Goal: Transaction & Acquisition: Book appointment/travel/reservation

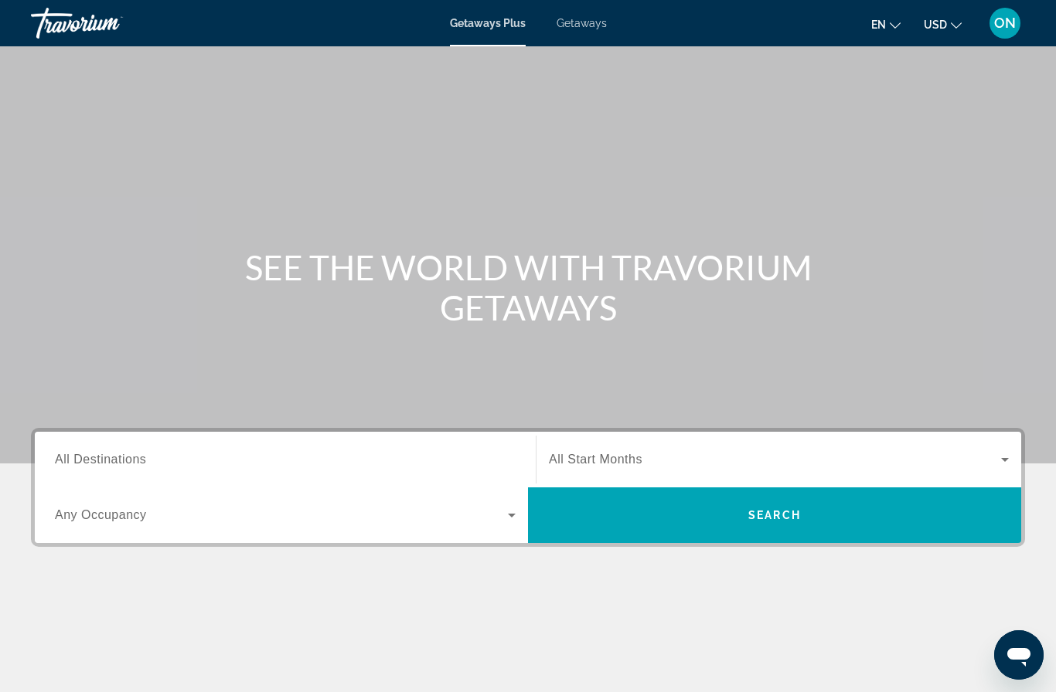
click at [189, 460] on input "Destination All Destinations" at bounding box center [285, 460] width 461 height 19
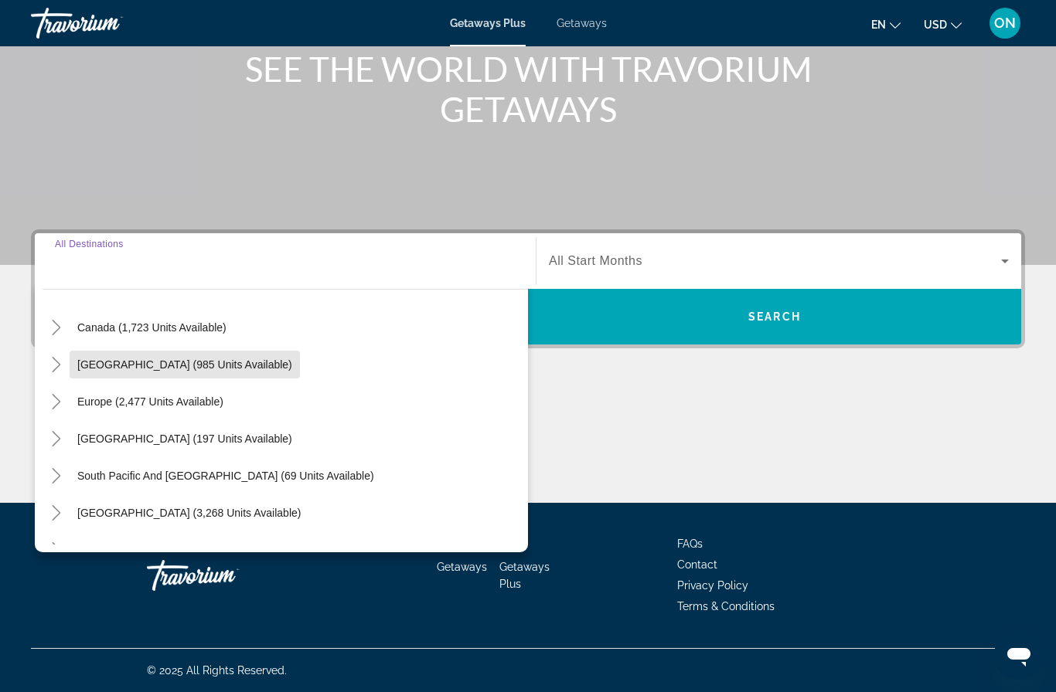
scroll to position [117, 0]
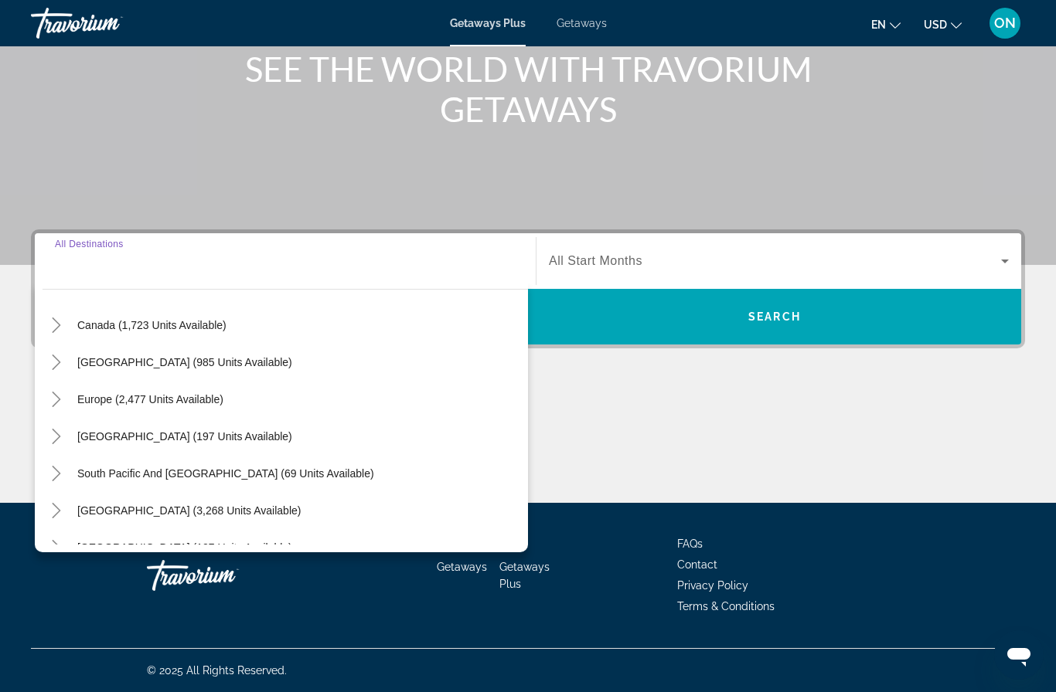
click at [259, 372] on span "Search widget" at bounding box center [185, 362] width 230 height 37
type input "**********"
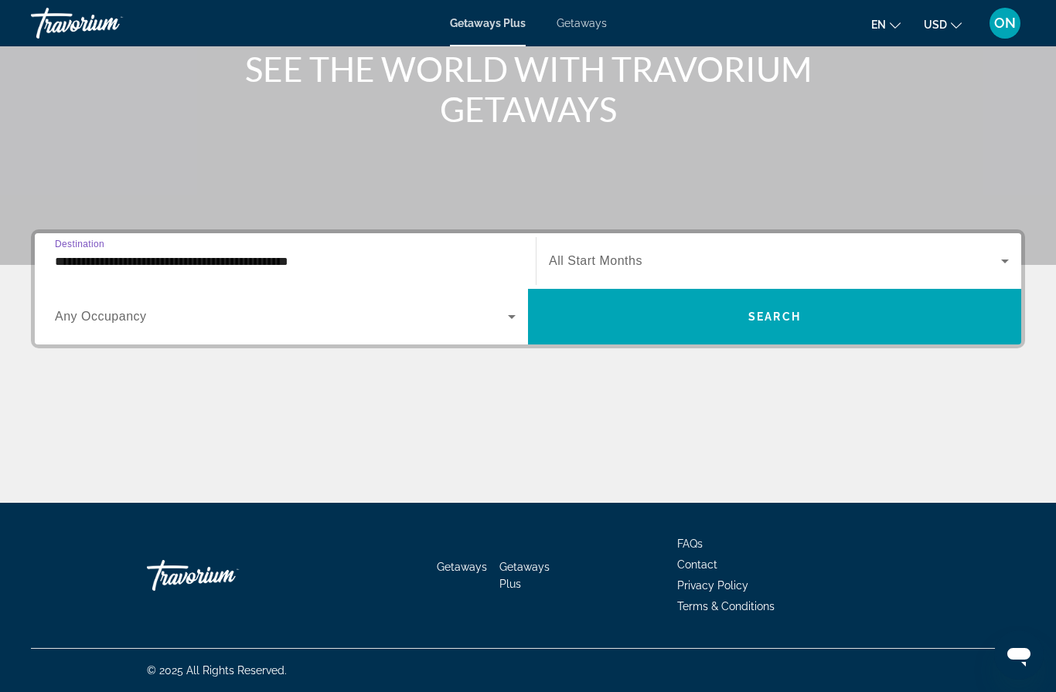
click at [618, 266] on span "All Start Months" at bounding box center [596, 260] width 94 height 13
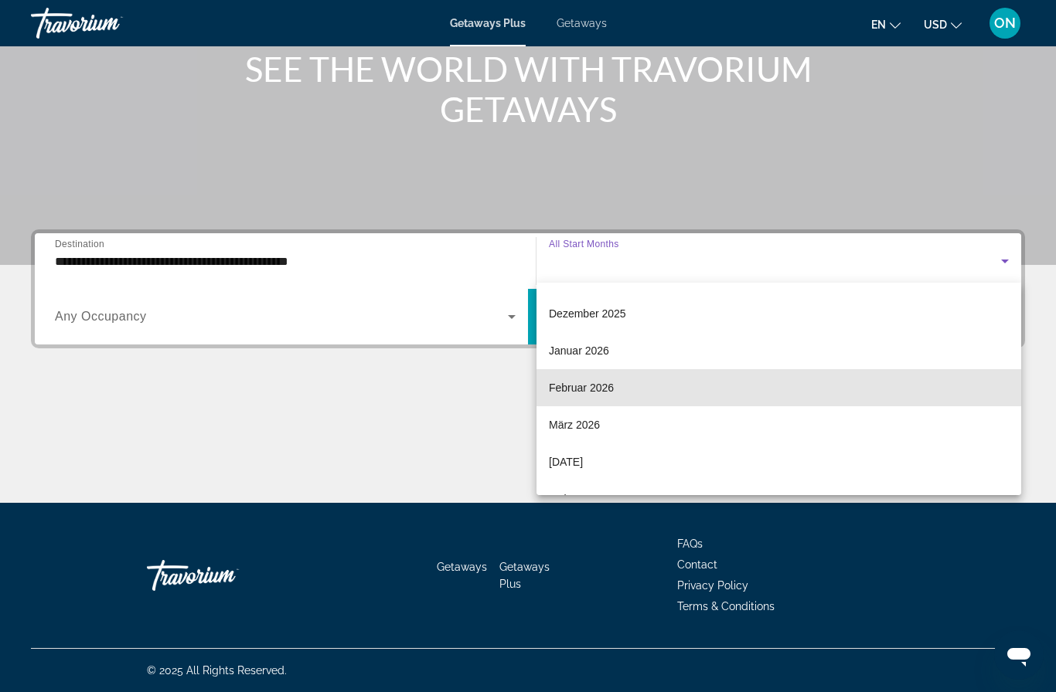
scroll to position [151, 0]
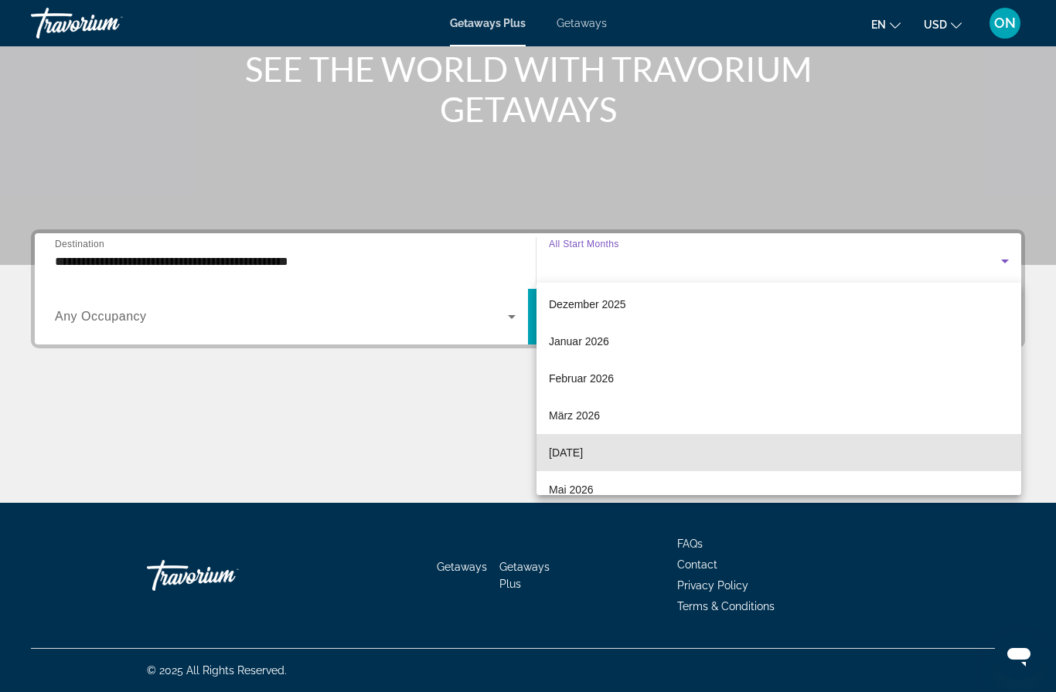
click at [622, 452] on mat-option "[DATE]" at bounding box center [778, 452] width 485 height 37
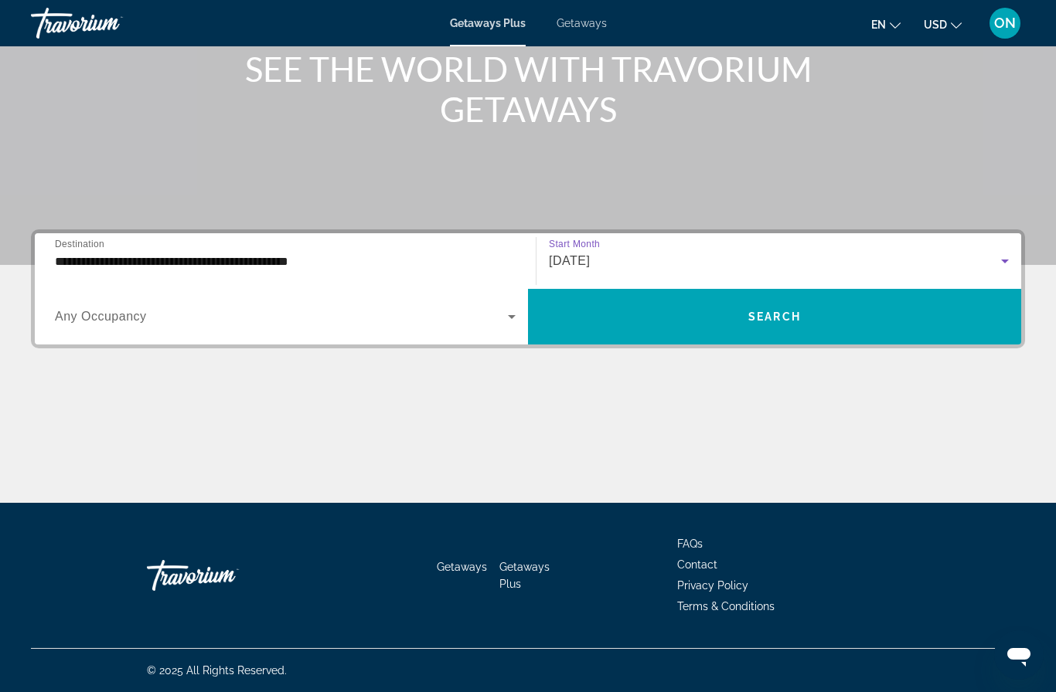
click at [243, 334] on div "Search widget" at bounding box center [285, 316] width 461 height 43
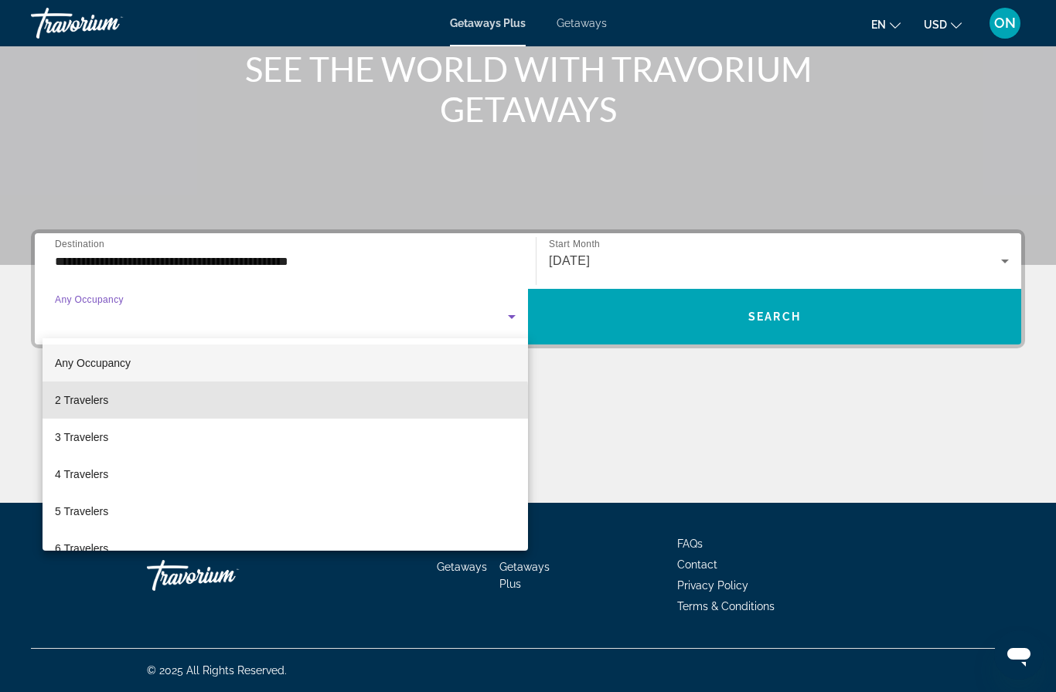
click at [187, 408] on mat-option "2 Travelers" at bounding box center [285, 400] width 485 height 37
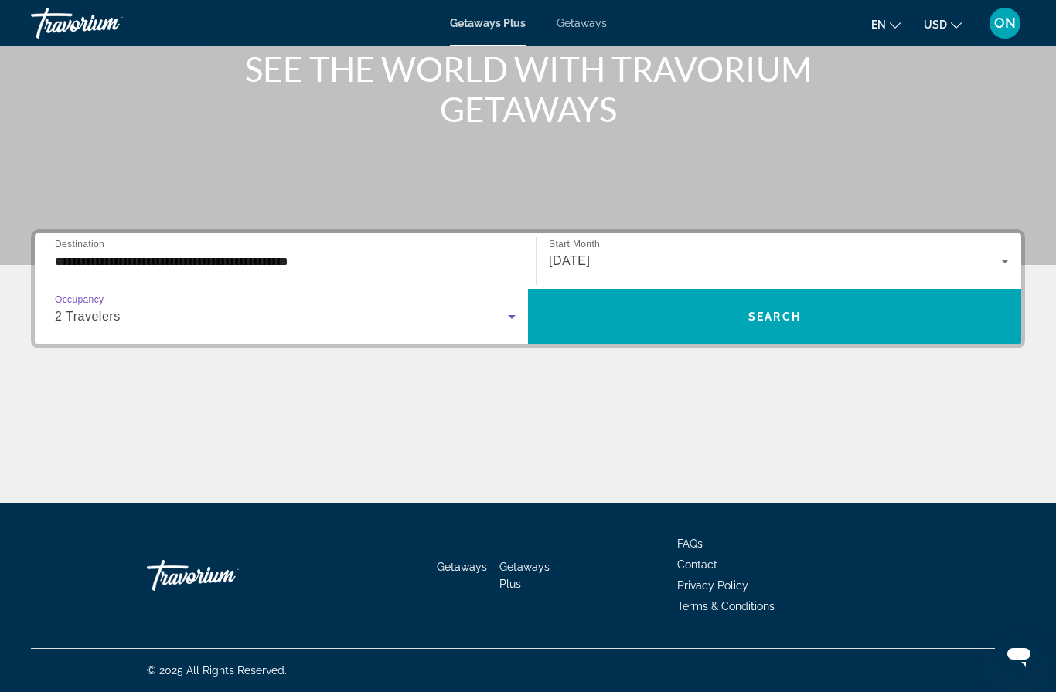
click at [794, 326] on span "Search widget" at bounding box center [774, 316] width 493 height 37
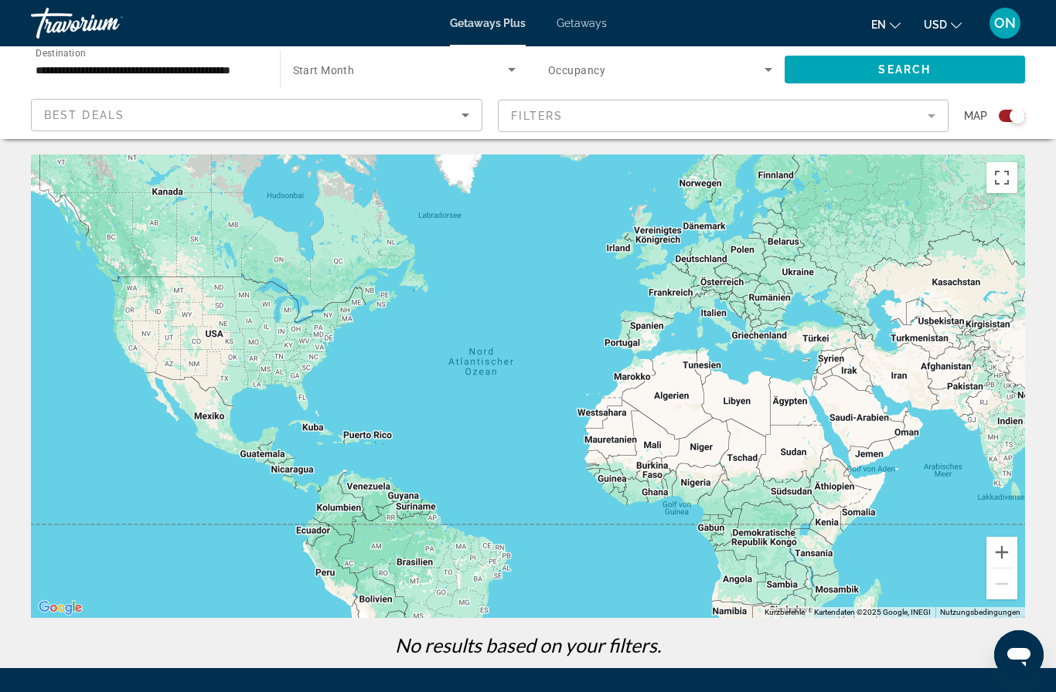
click at [588, 77] on span "Search widget" at bounding box center [656, 69] width 216 height 19
click at [597, 22] on div at bounding box center [528, 346] width 1056 height 692
click at [590, 17] on span "Getaways" at bounding box center [581, 23] width 50 height 12
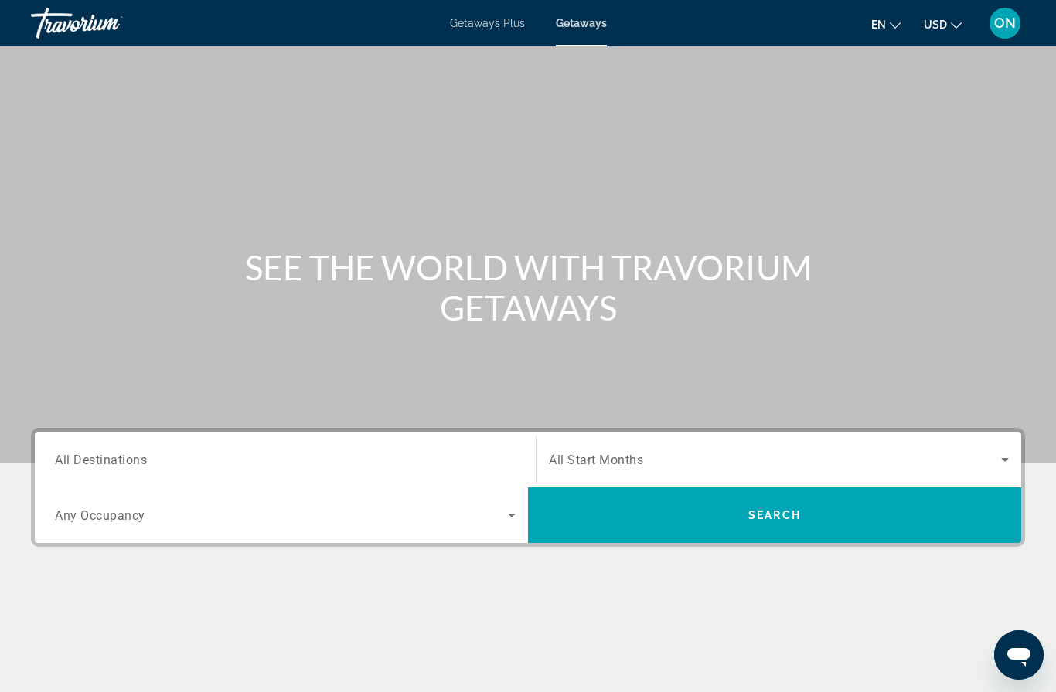
click at [171, 465] on input "Destination All Destinations" at bounding box center [285, 460] width 461 height 19
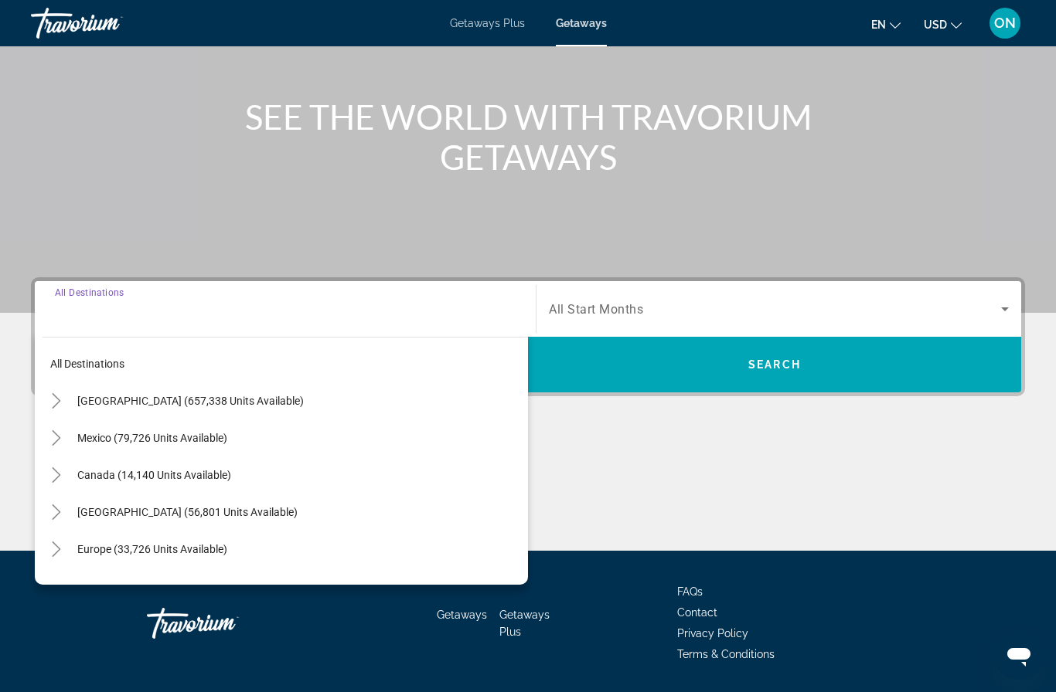
scroll to position [199, 0]
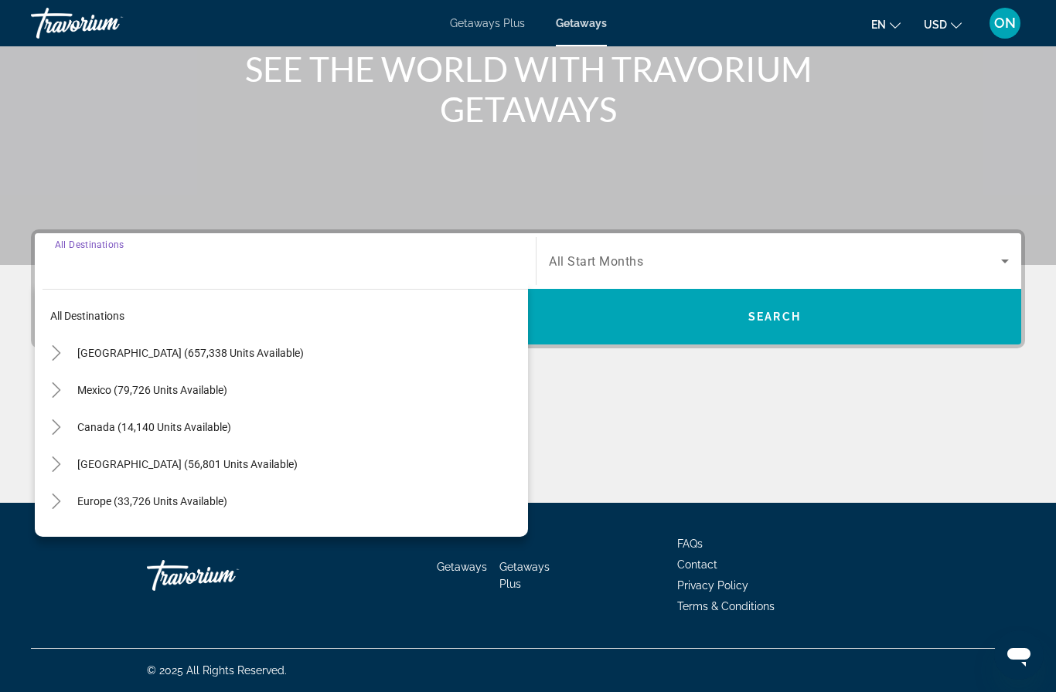
click at [212, 468] on span "[GEOGRAPHIC_DATA] (56,801 units available)" at bounding box center [187, 464] width 220 height 12
type input "**********"
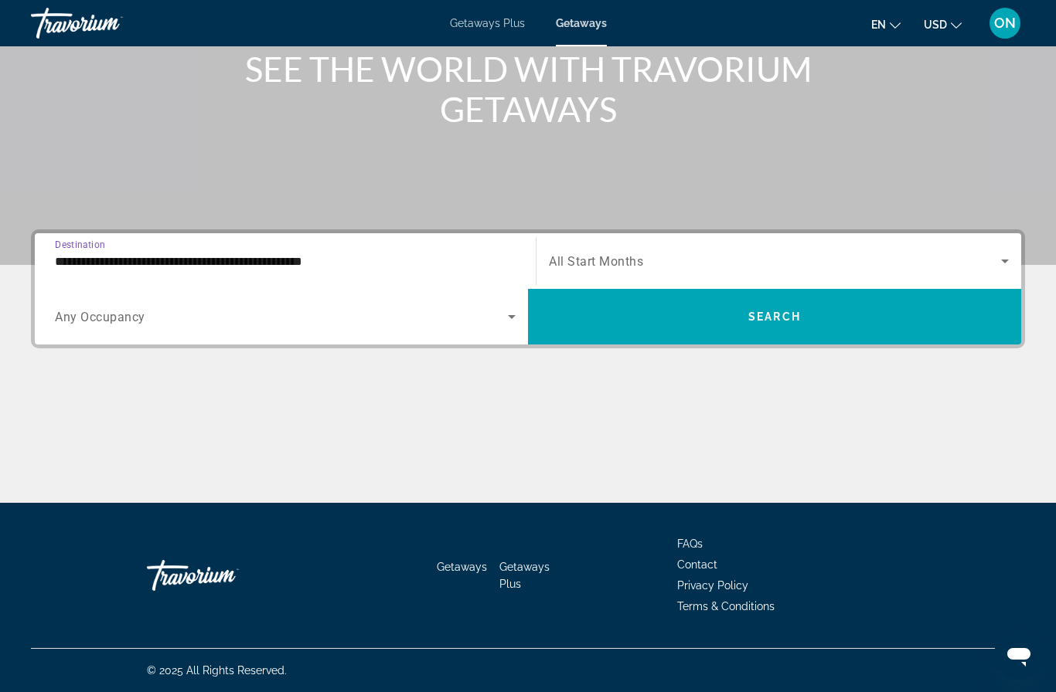
click at [267, 316] on span "Search widget" at bounding box center [281, 317] width 453 height 19
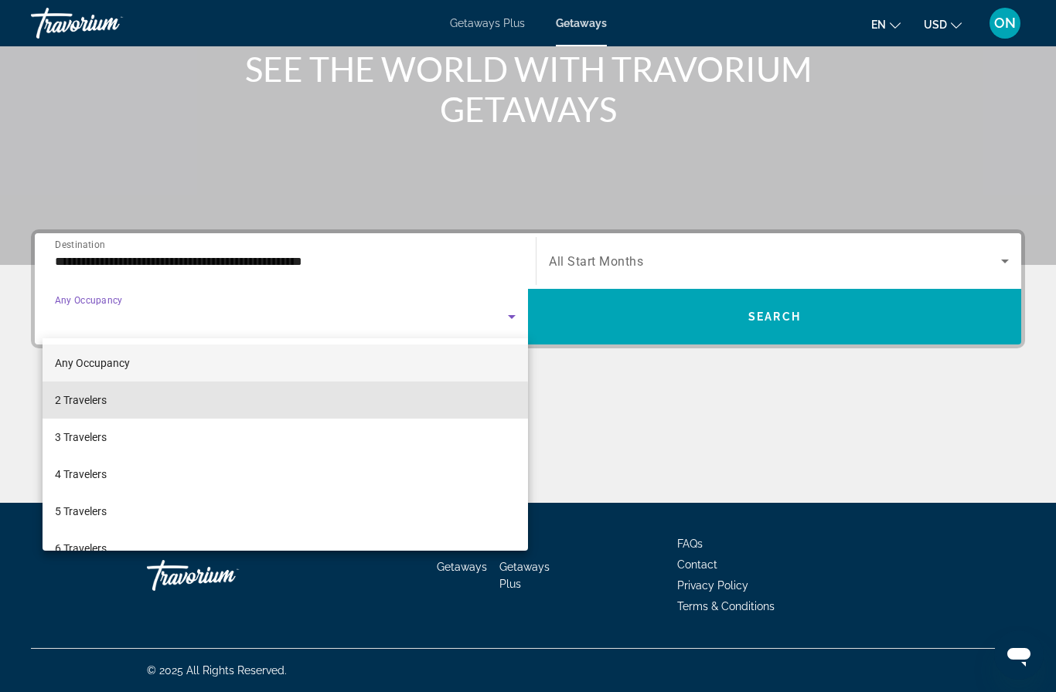
click at [182, 406] on mat-option "2 Travelers" at bounding box center [285, 400] width 485 height 37
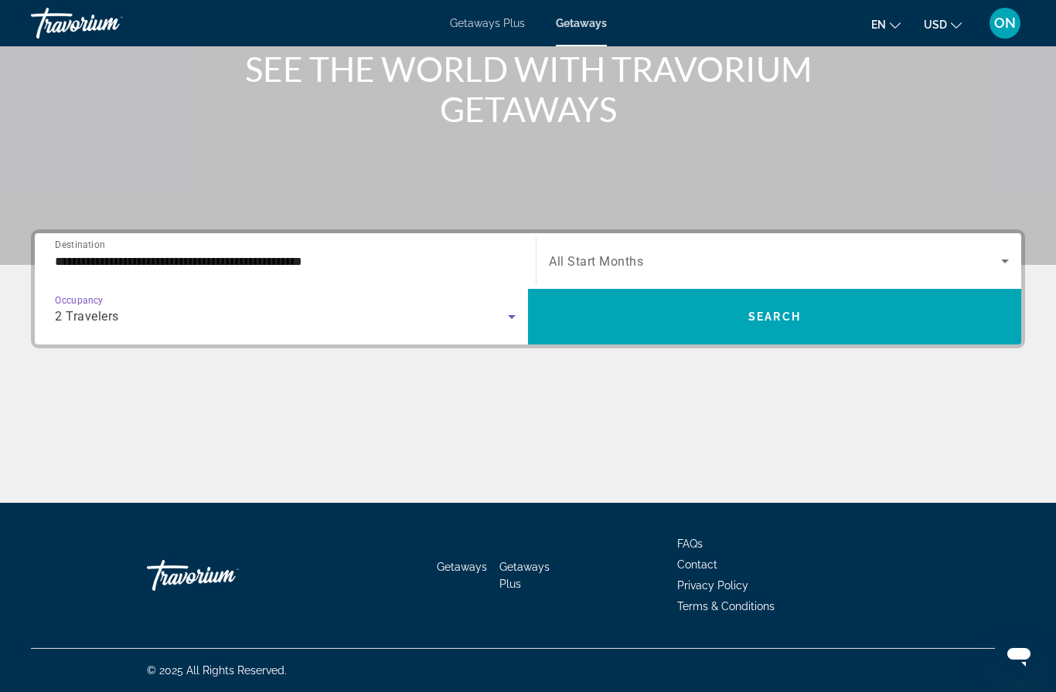
click at [683, 247] on div "Search widget" at bounding box center [779, 261] width 460 height 43
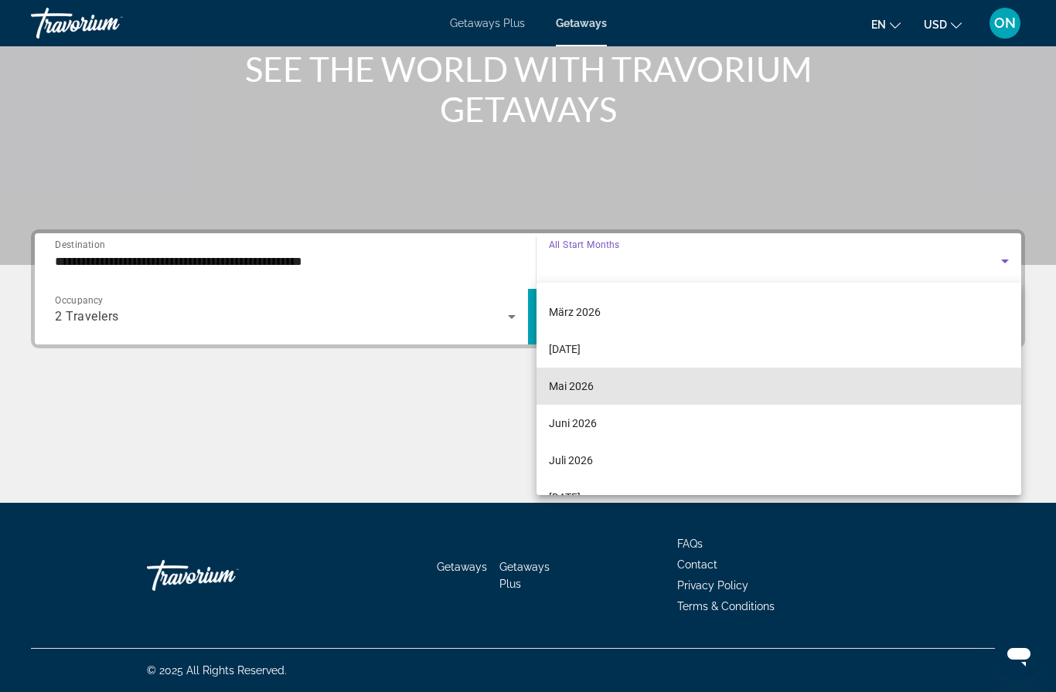
scroll to position [256, 0]
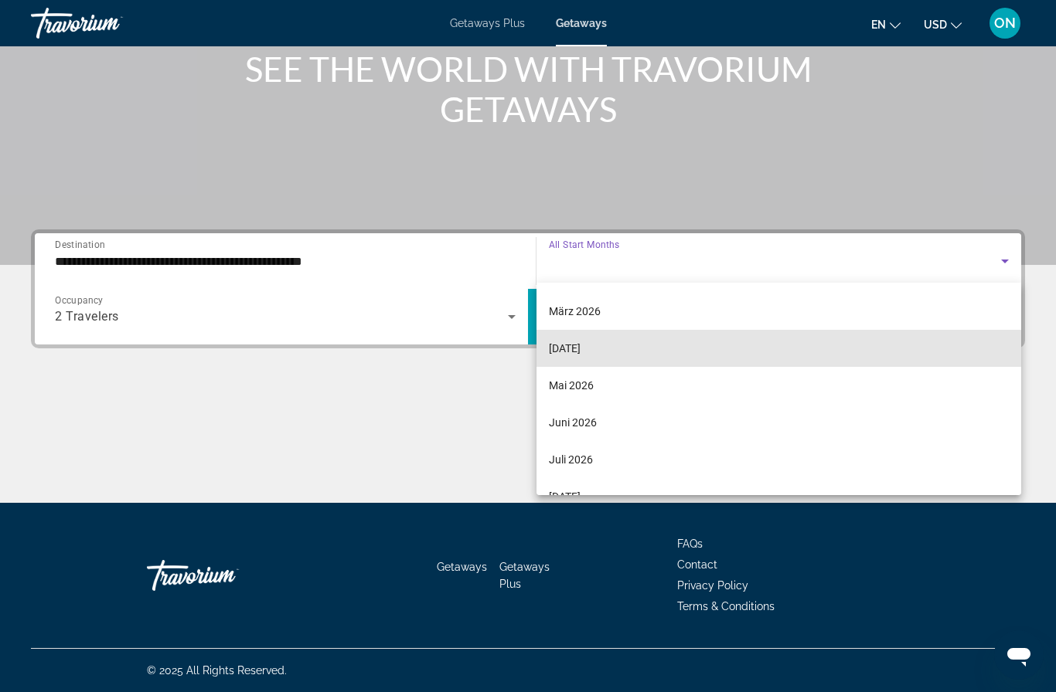
click at [625, 355] on mat-option "[DATE]" at bounding box center [778, 348] width 485 height 37
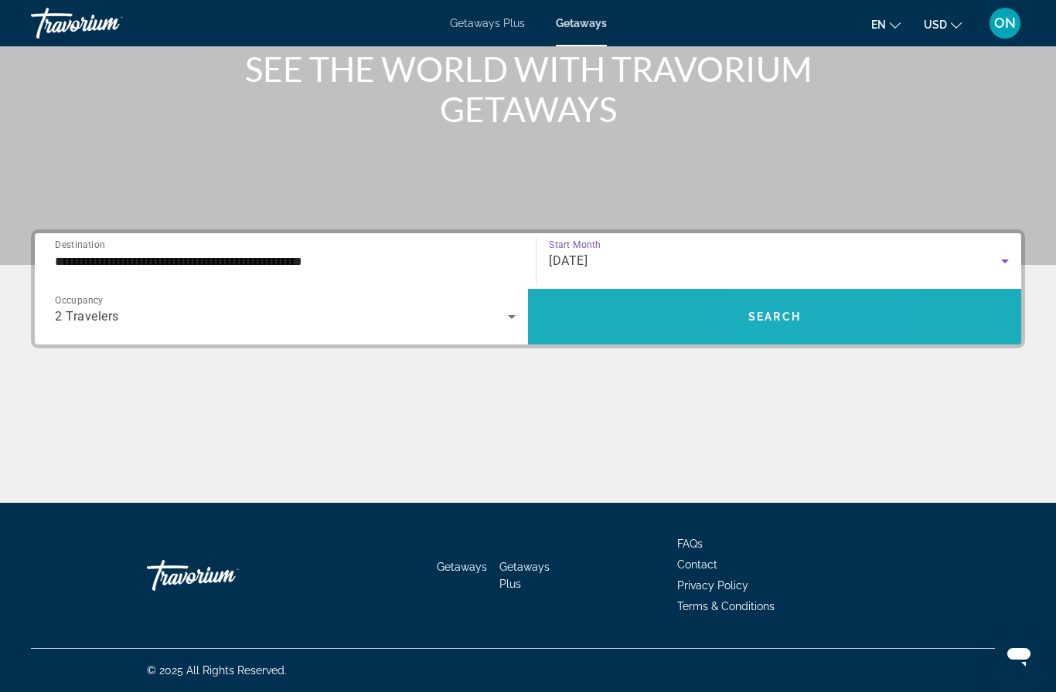
click at [829, 325] on span "Search widget" at bounding box center [774, 316] width 493 height 37
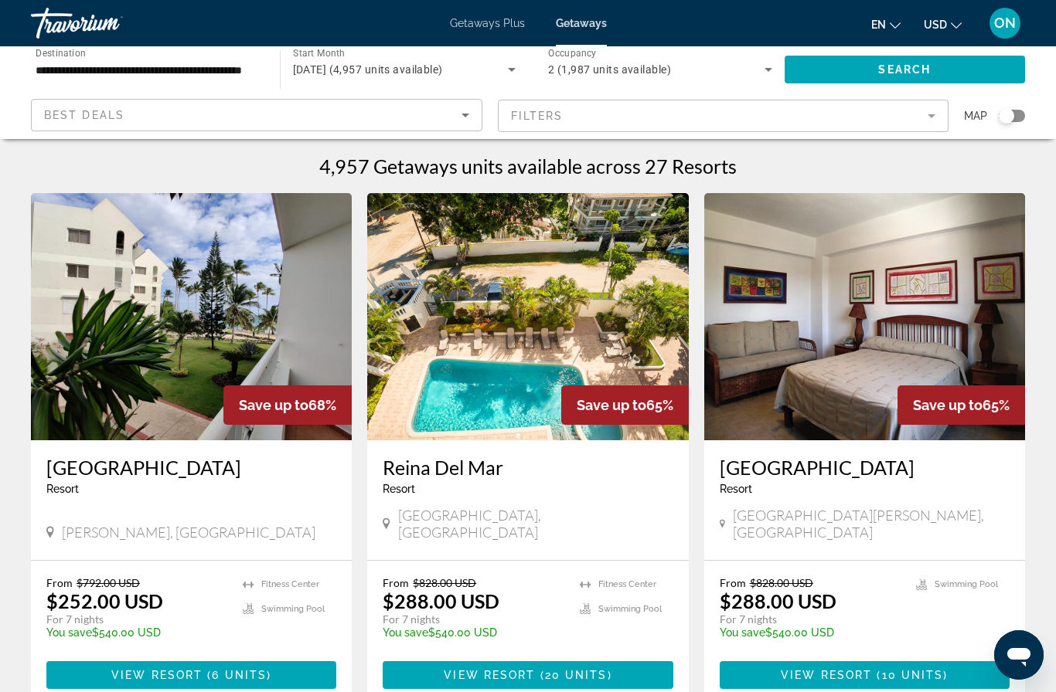
click at [1015, 119] on div "Search widget" at bounding box center [1011, 116] width 26 height 12
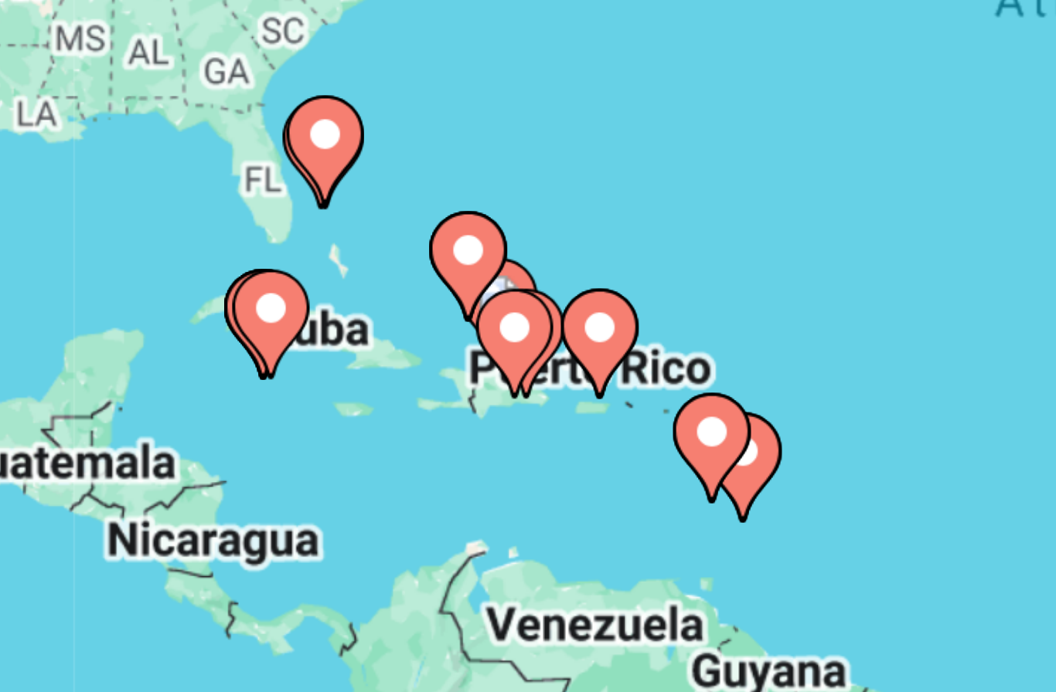
click at [292, 398] on gmp-advanced-marker "Main content" at bounding box center [299, 409] width 15 height 23
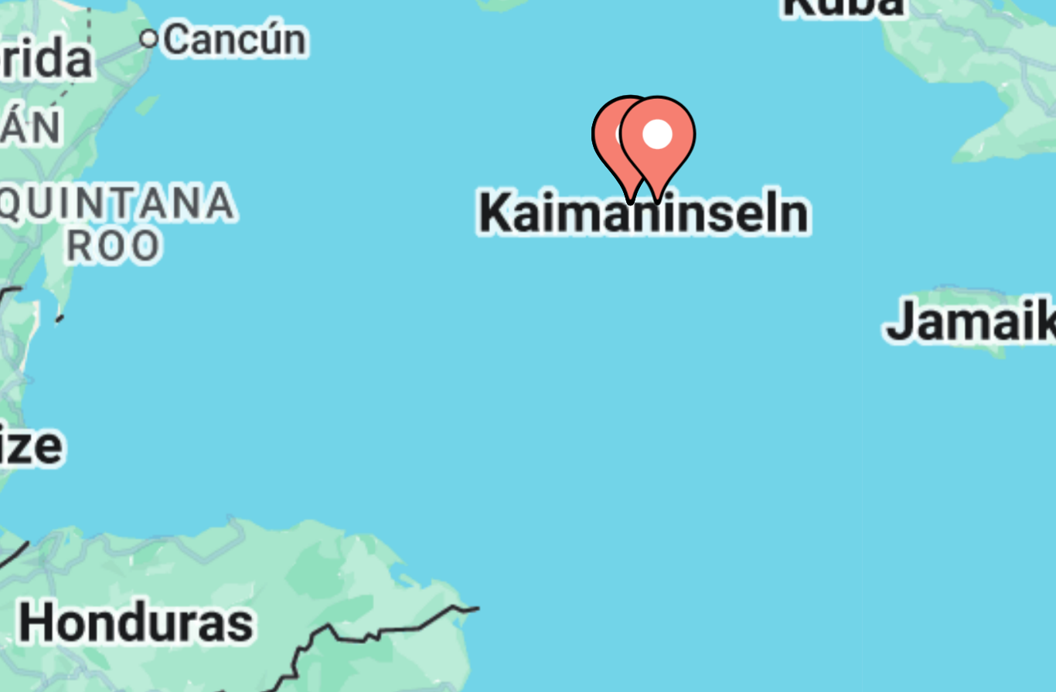
type input "**********"
click at [521, 365] on icon "Main content" at bounding box center [528, 375] width 14 height 20
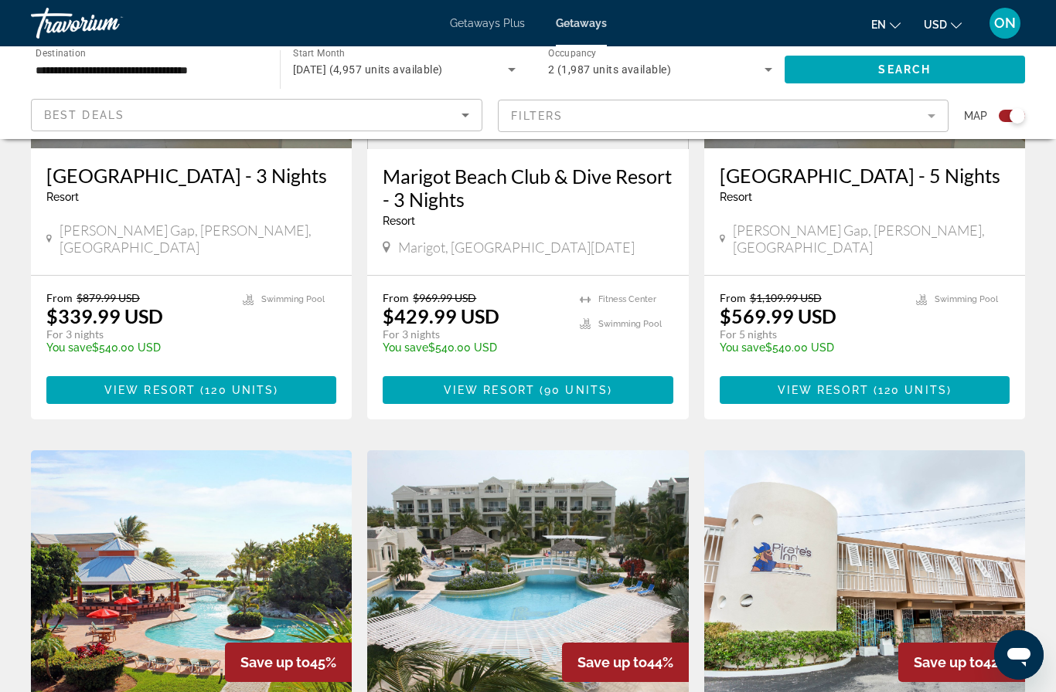
scroll to position [1903, 0]
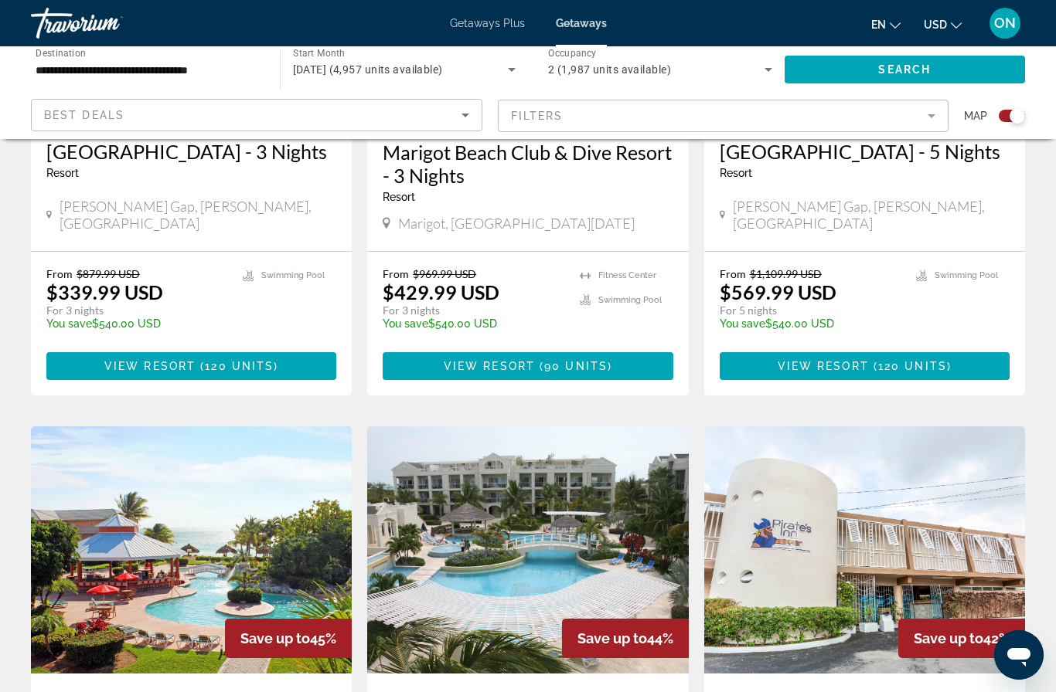
click at [233, 519] on img "Main content" at bounding box center [191, 550] width 321 height 247
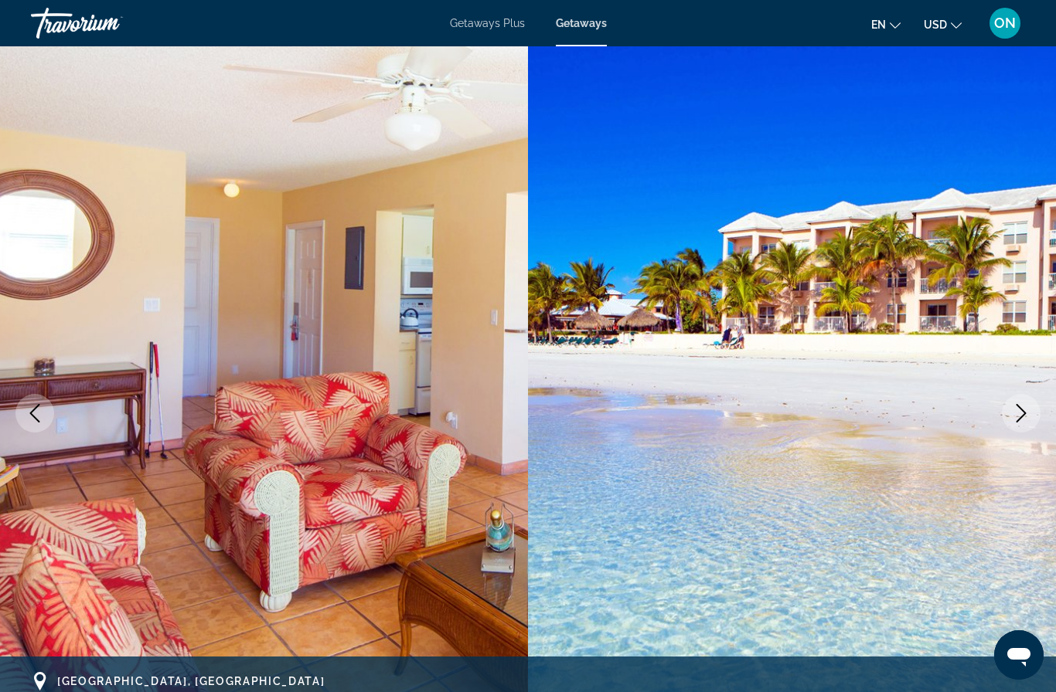
click at [1019, 418] on icon "Next image" at bounding box center [1021, 413] width 19 height 19
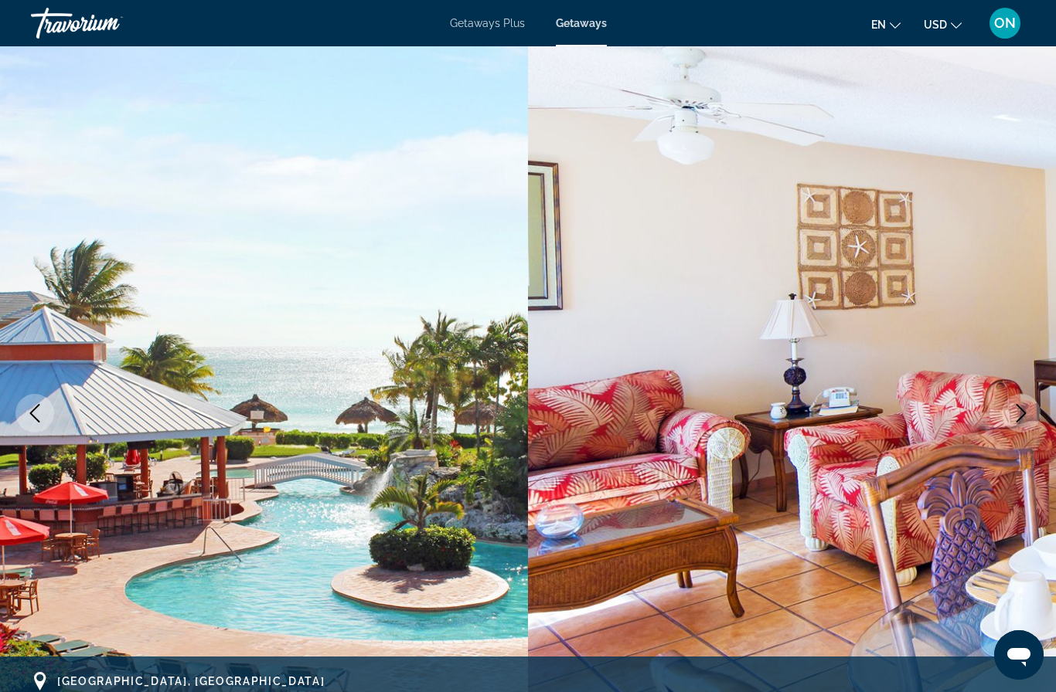
click at [1022, 410] on icon "Next image" at bounding box center [1021, 413] width 10 height 19
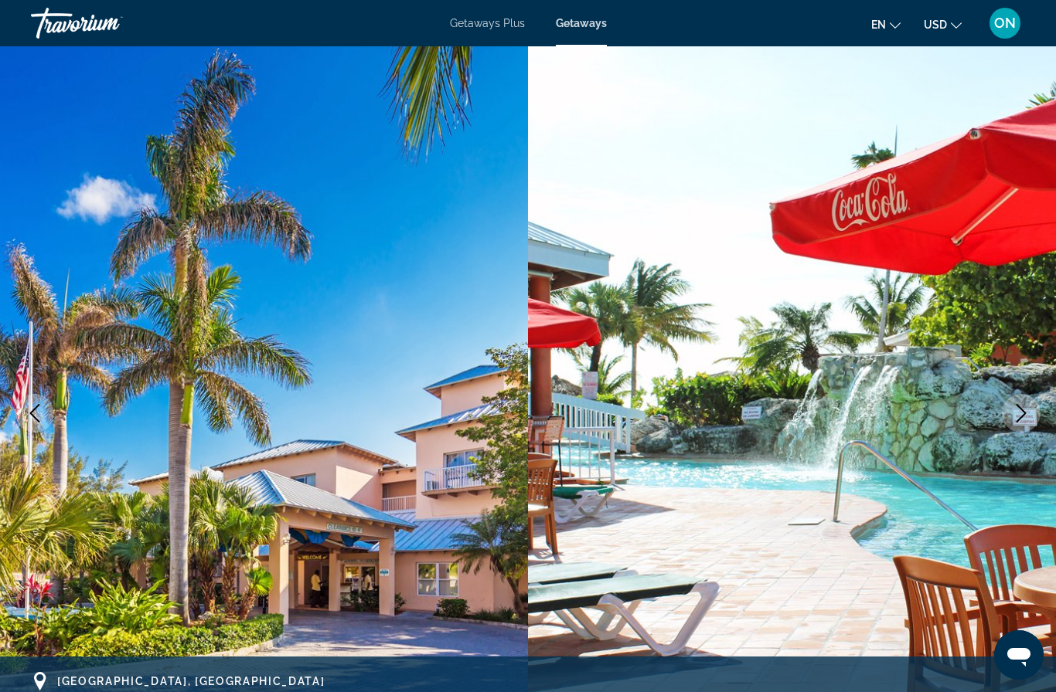
click at [1024, 413] on icon "Next image" at bounding box center [1021, 413] width 10 height 19
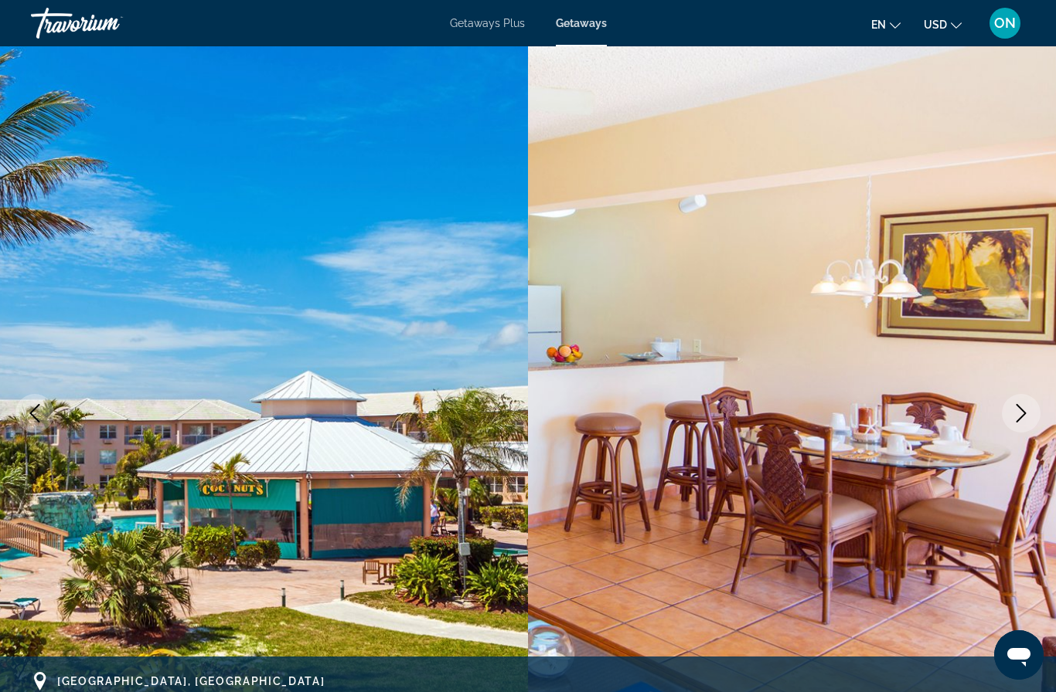
click at [1024, 413] on icon "Next image" at bounding box center [1021, 413] width 10 height 19
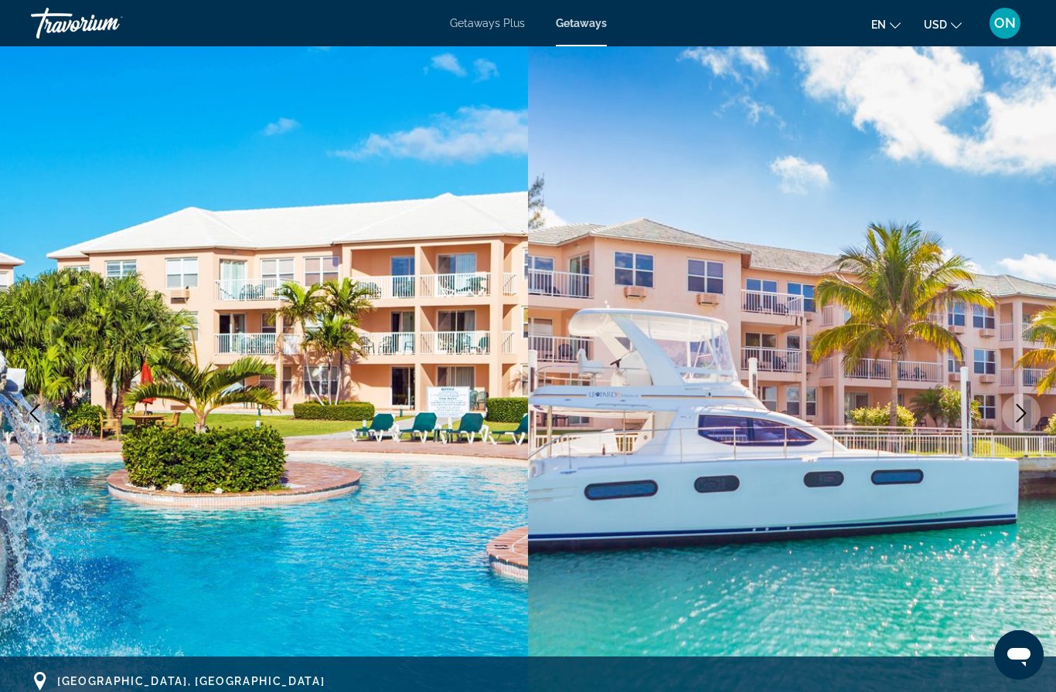
click at [1021, 410] on icon "Next image" at bounding box center [1021, 413] width 19 height 19
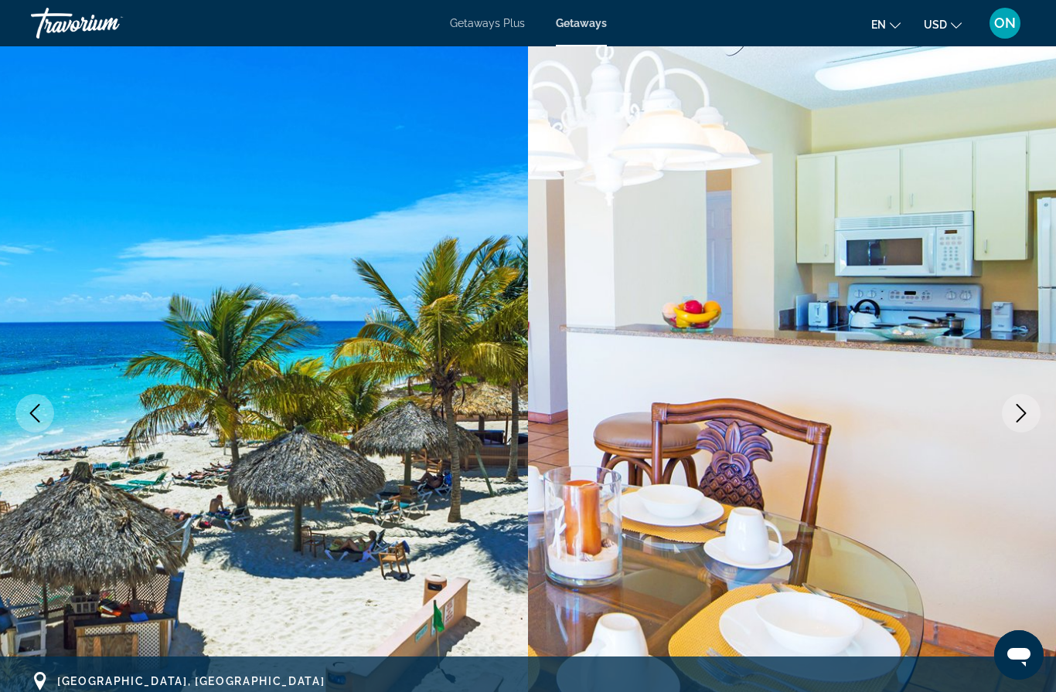
click at [1018, 411] on icon "Next image" at bounding box center [1021, 413] width 19 height 19
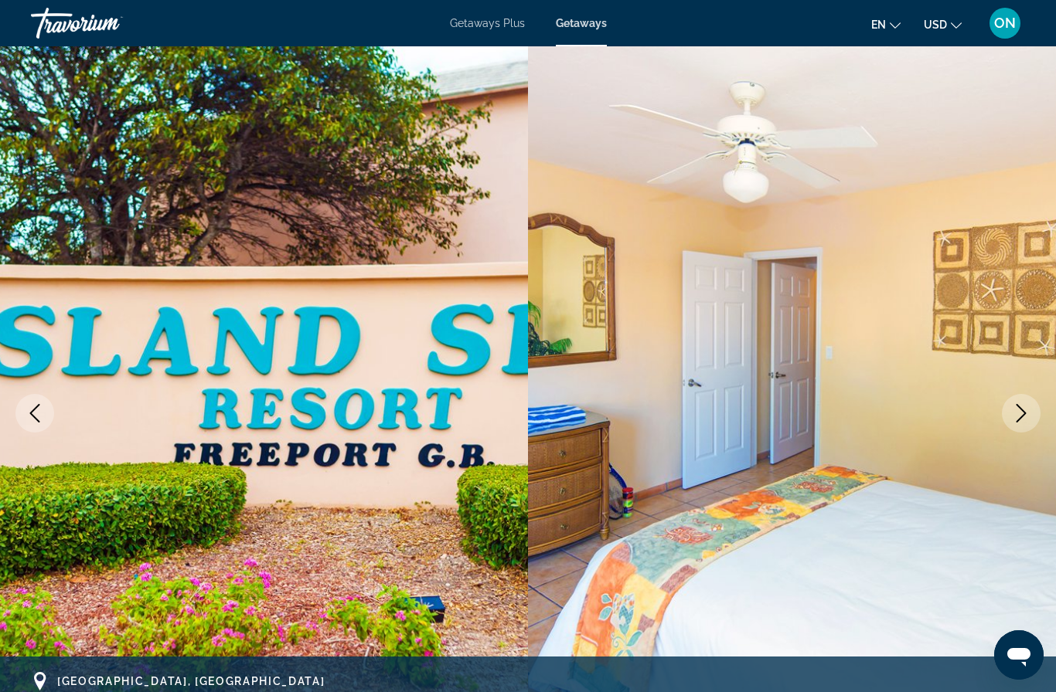
click at [1019, 412] on icon "Next image" at bounding box center [1021, 413] width 19 height 19
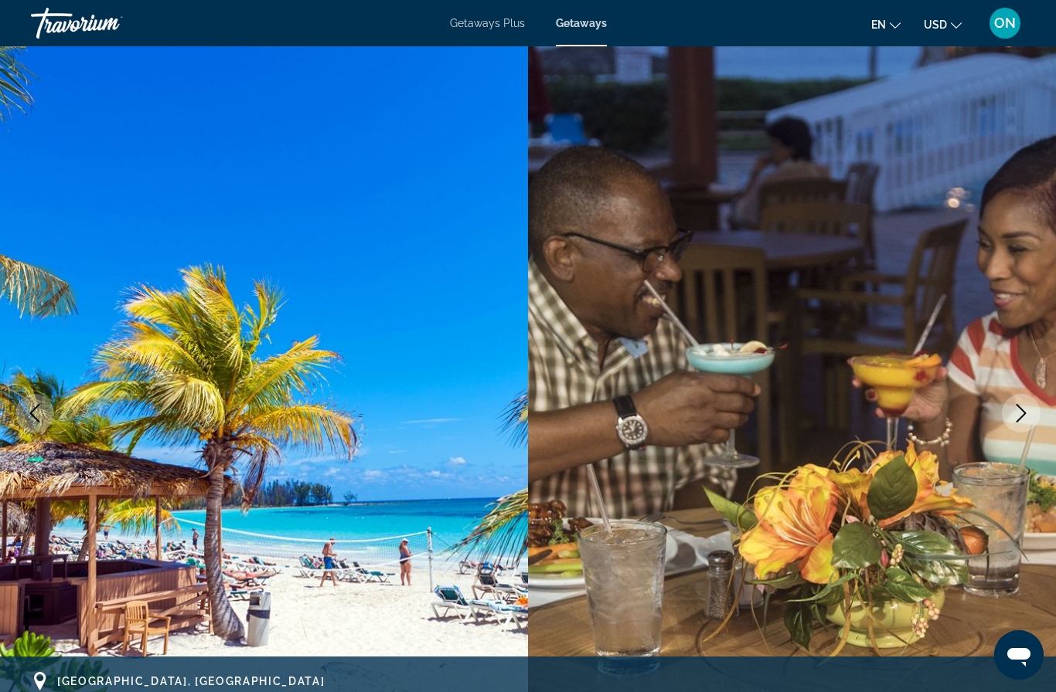
click at [1022, 413] on icon "Next image" at bounding box center [1021, 413] width 19 height 19
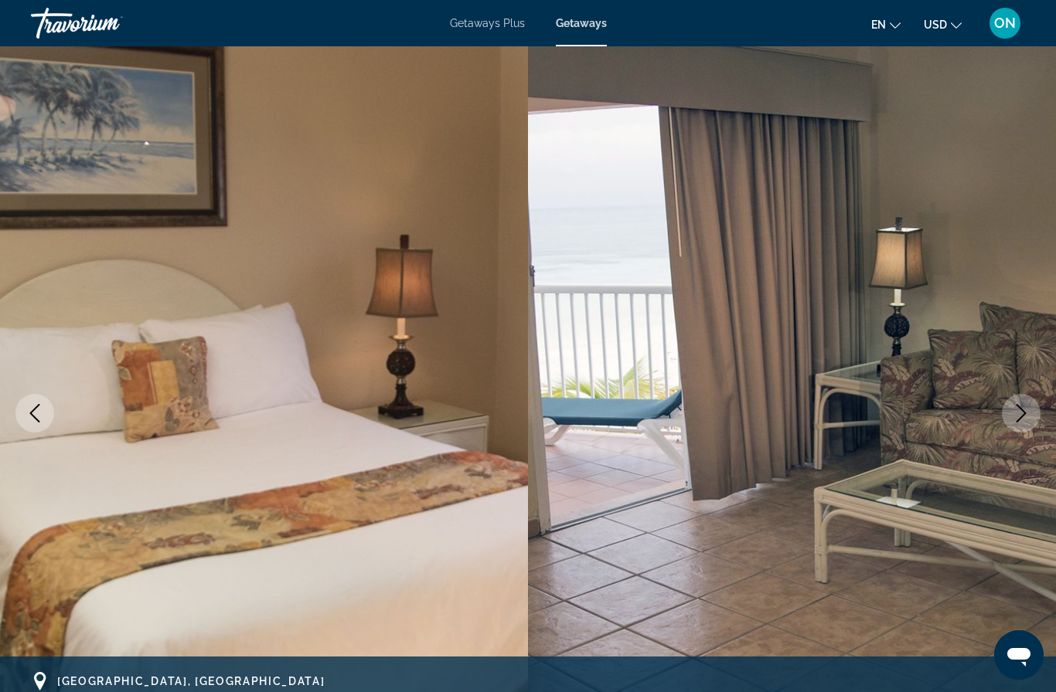
click at [1022, 416] on icon "Next image" at bounding box center [1021, 413] width 19 height 19
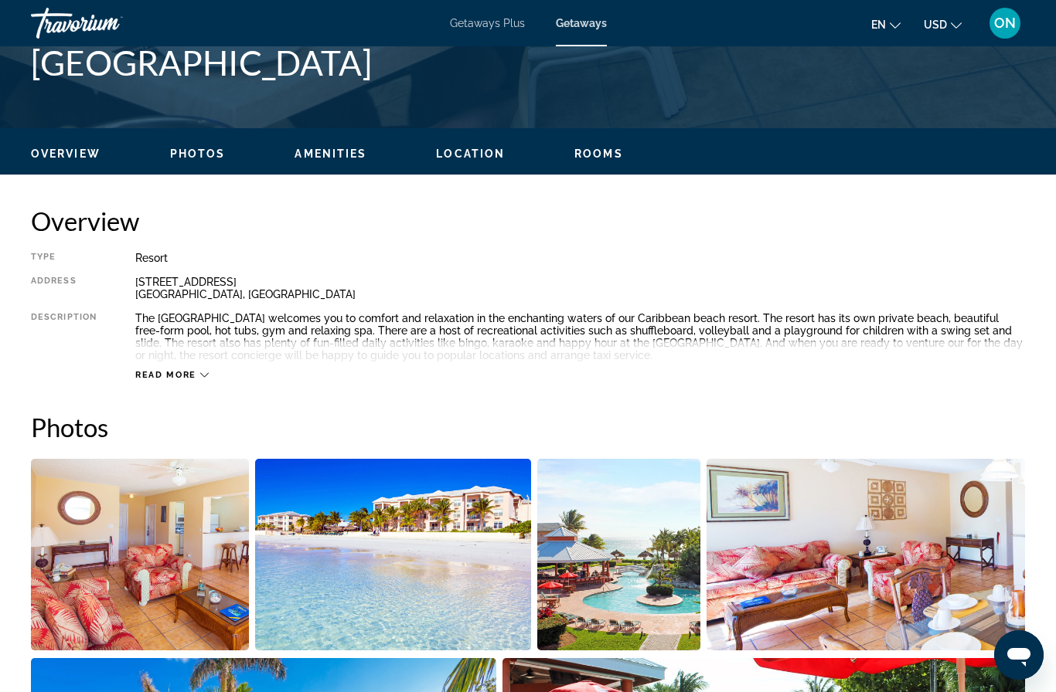
scroll to position [668, 0]
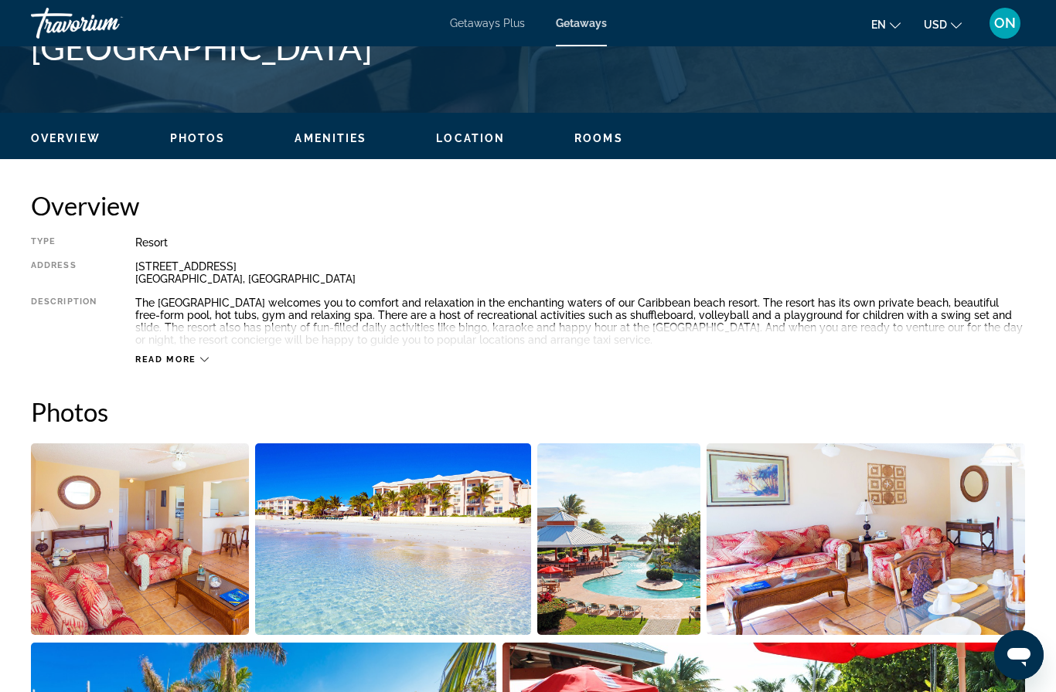
click at [188, 360] on span "Read more" at bounding box center [165, 360] width 61 height 10
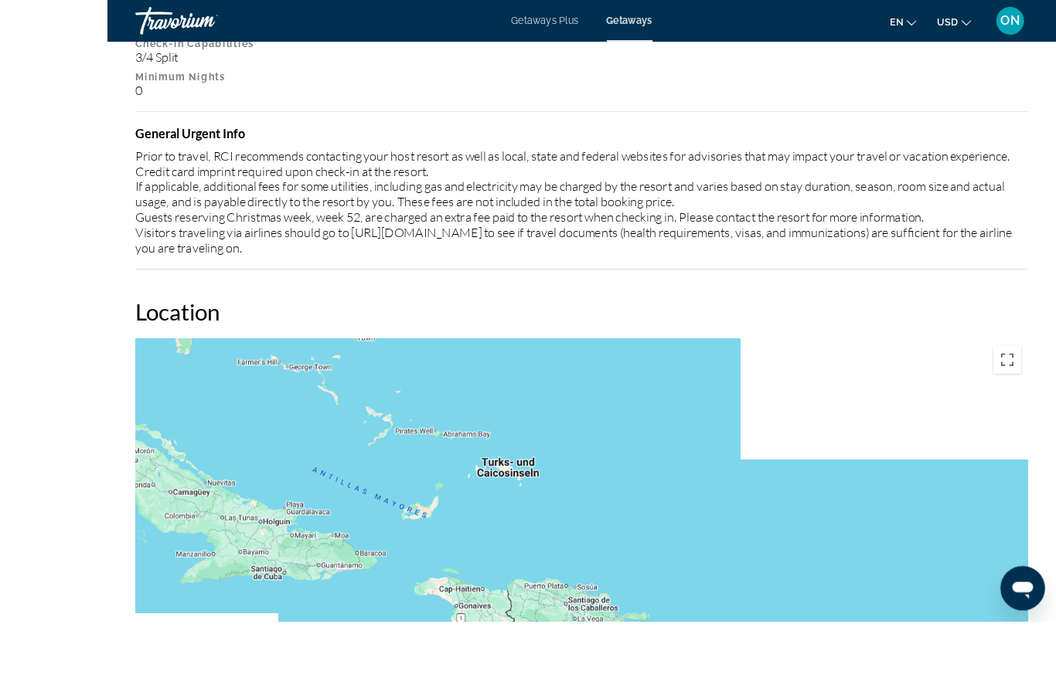
scroll to position [2063, 0]
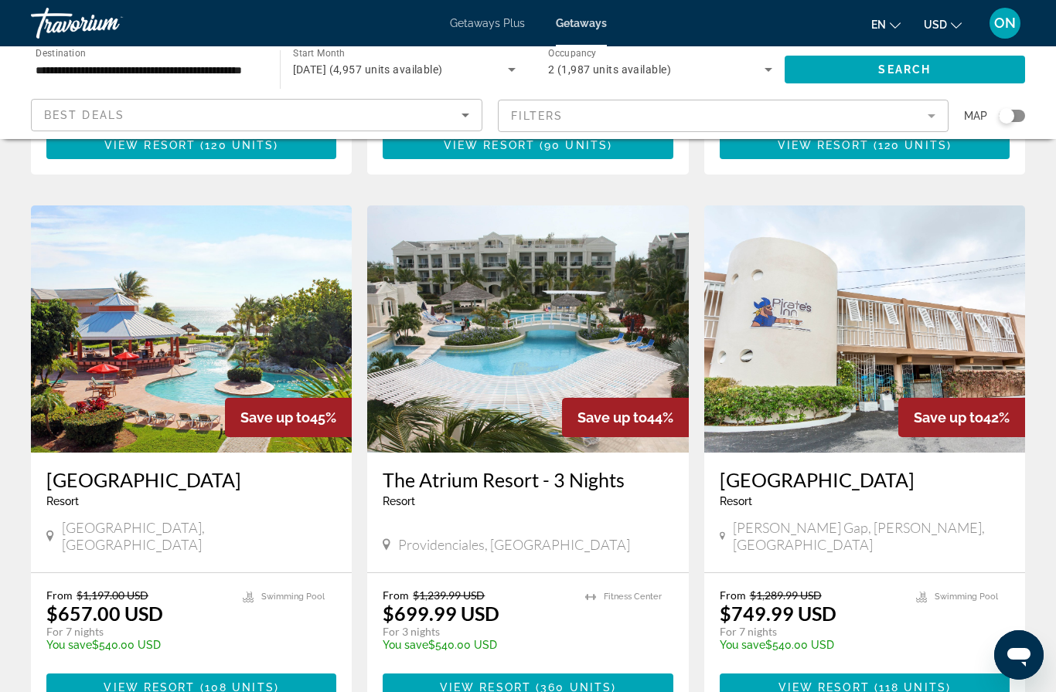
scroll to position [1648, 0]
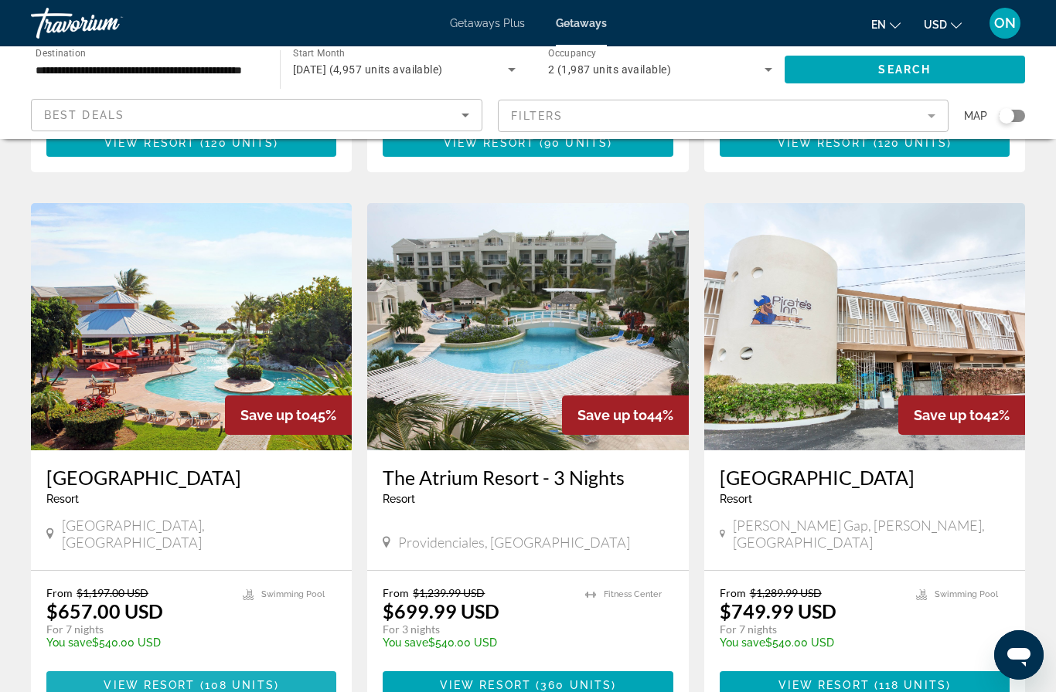
click at [255, 679] on span "108 units" at bounding box center [240, 685] width 70 height 12
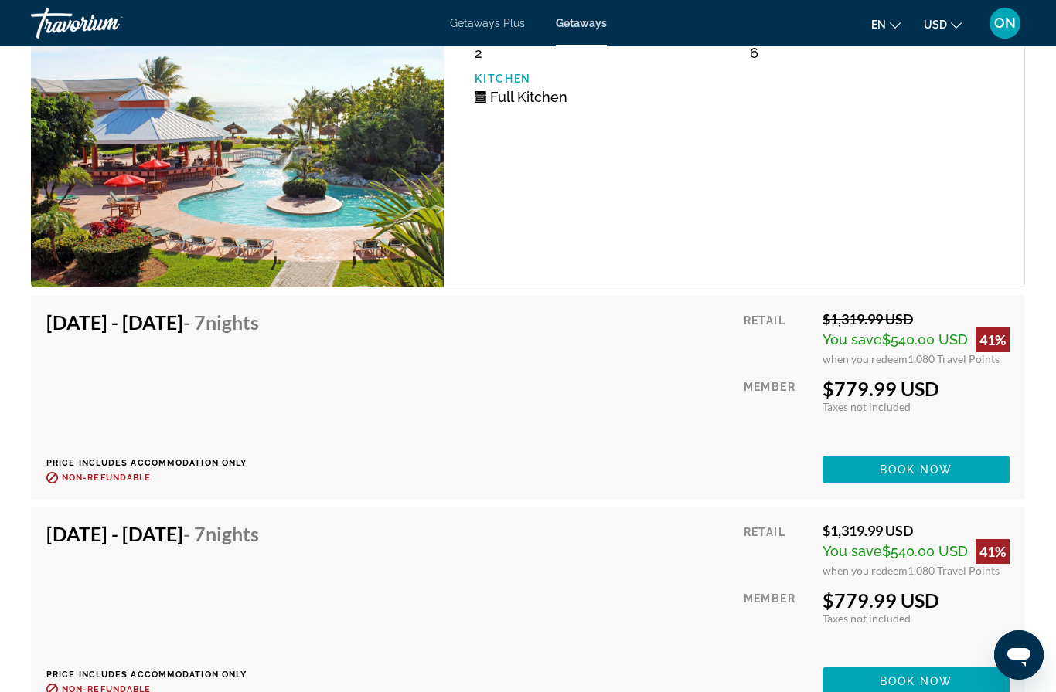
scroll to position [5822, 0]
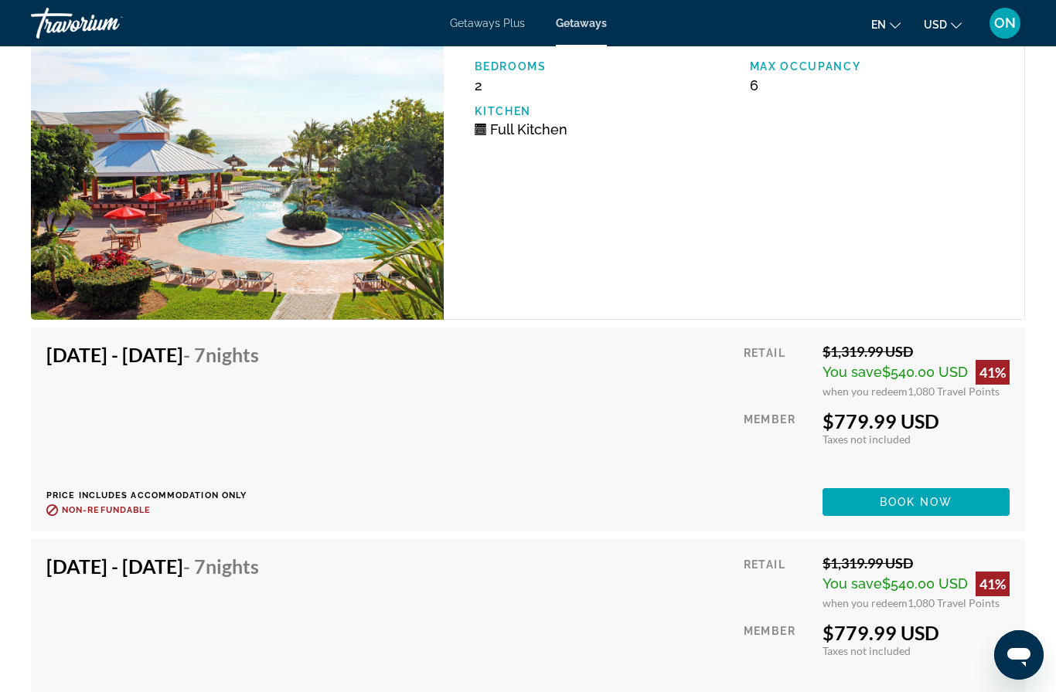
click at [931, 501] on span "Book now" at bounding box center [915, 502] width 73 height 12
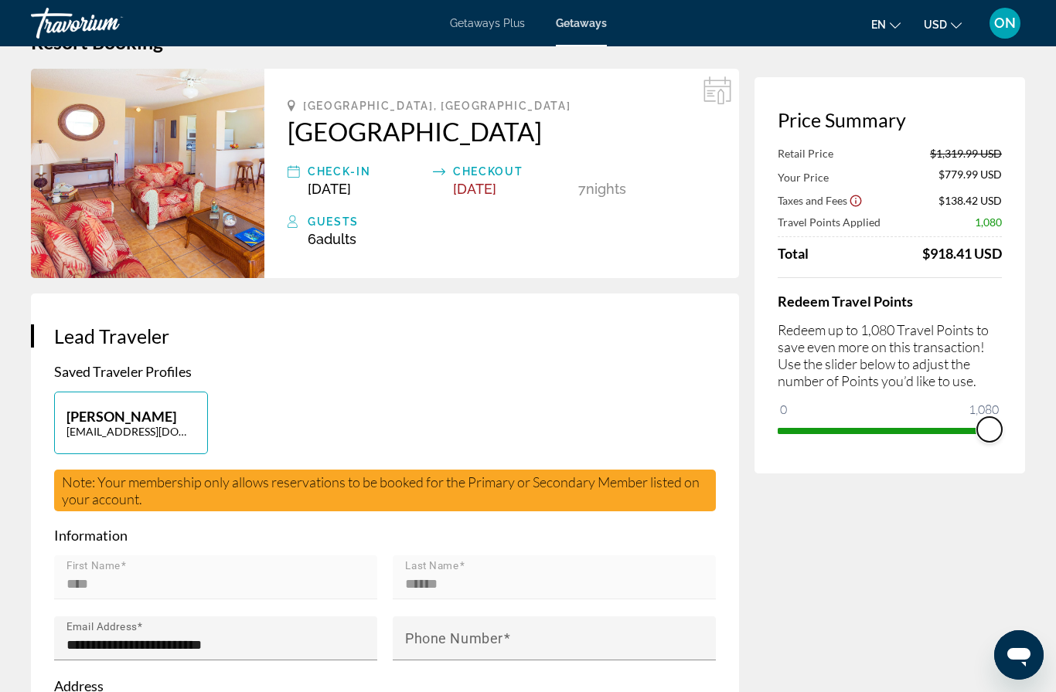
scroll to position [50, 0]
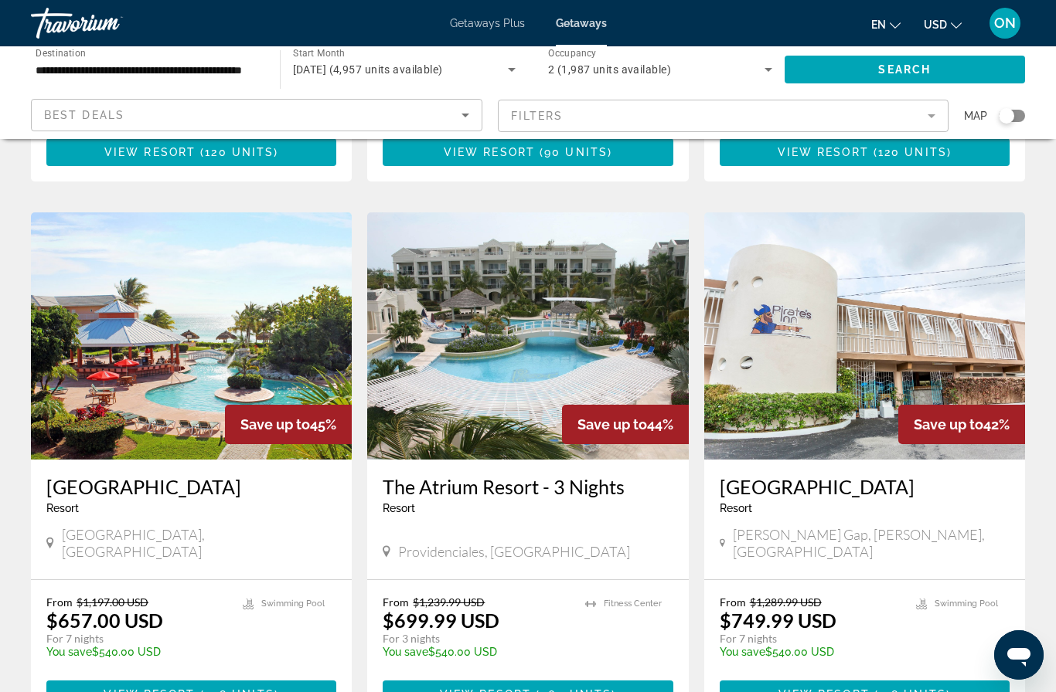
scroll to position [1636, 0]
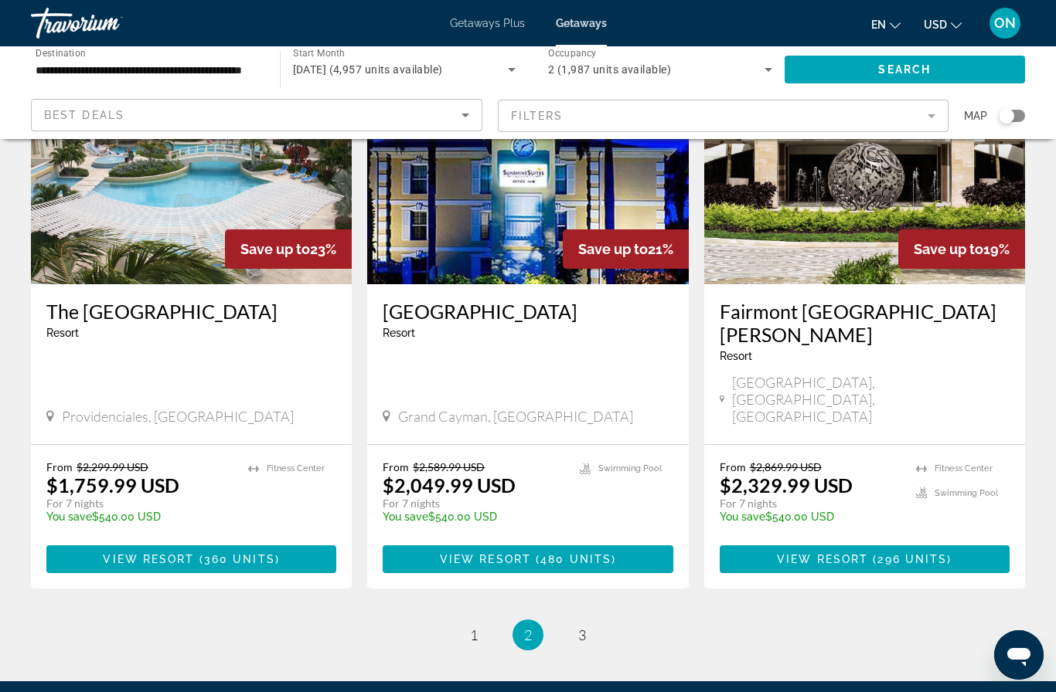
scroll to position [1870, 0]
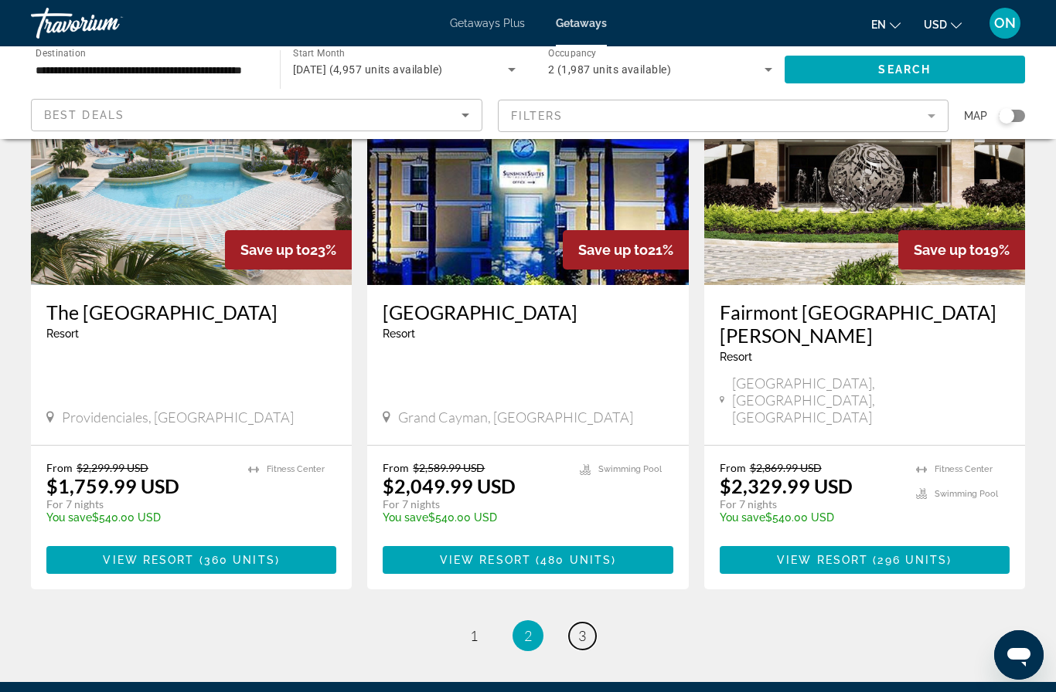
click at [578, 627] on span "3" at bounding box center [582, 635] width 8 height 17
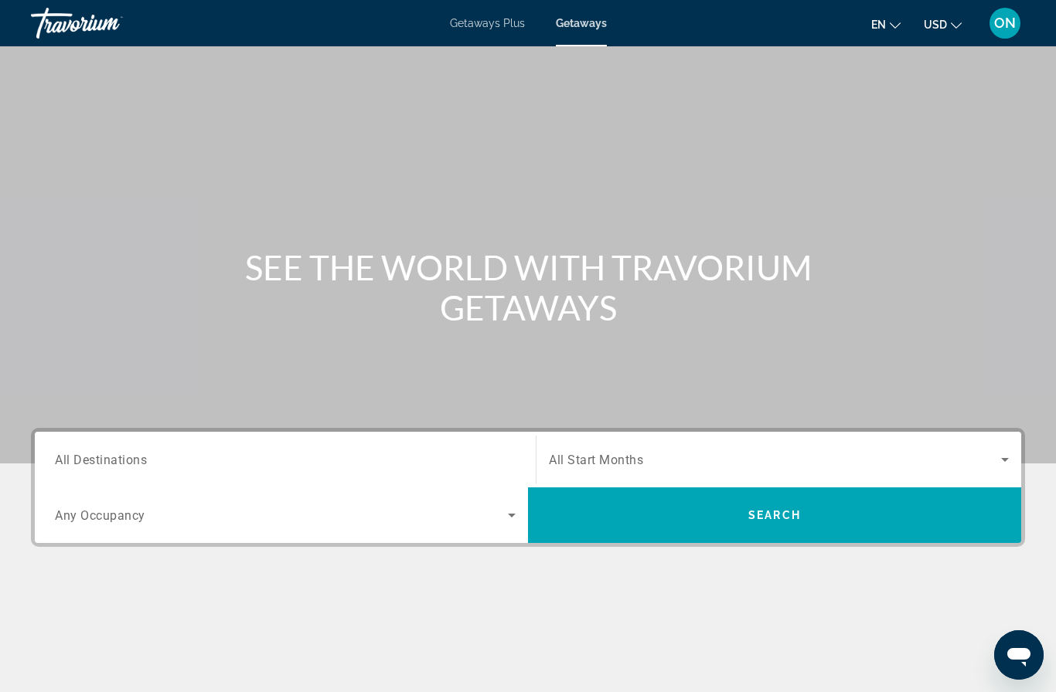
click at [592, 28] on span "Getaways" at bounding box center [581, 23] width 51 height 12
click at [182, 457] on input "Destination All Destinations" at bounding box center [285, 460] width 461 height 19
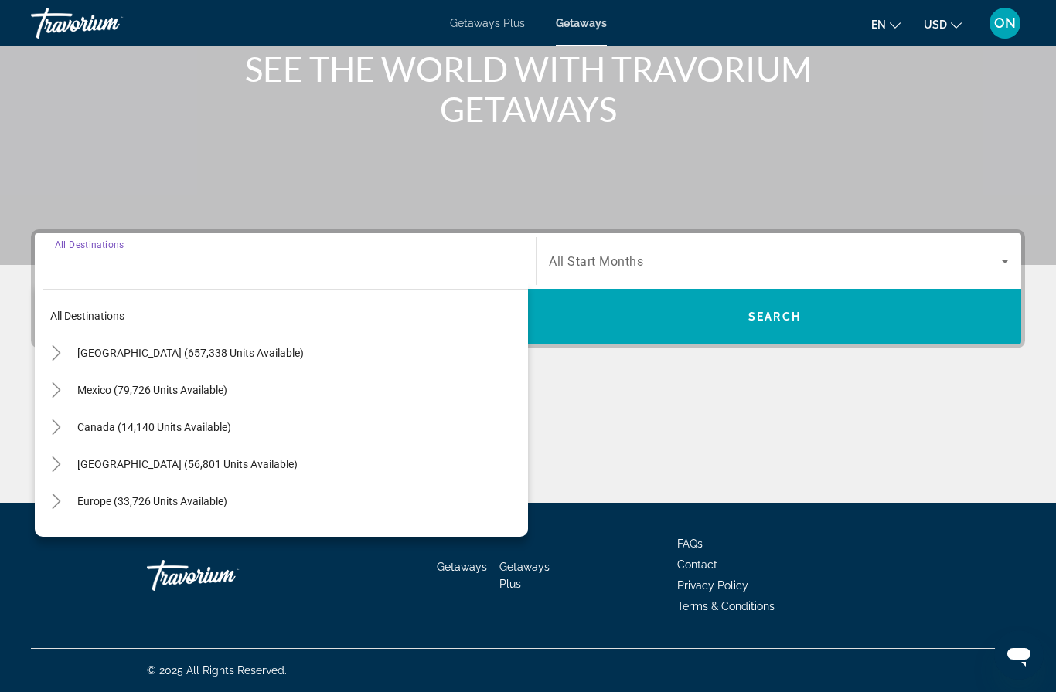
click at [185, 347] on span "[GEOGRAPHIC_DATA] (657,338 units available)" at bounding box center [190, 353] width 226 height 12
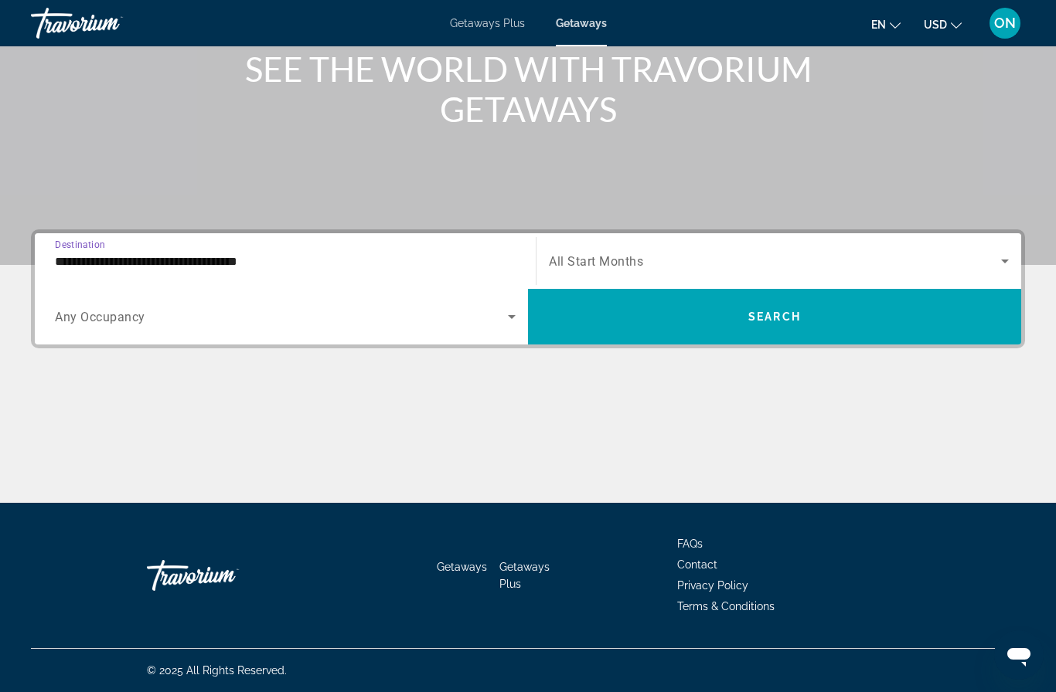
click at [168, 256] on input "**********" at bounding box center [285, 262] width 461 height 19
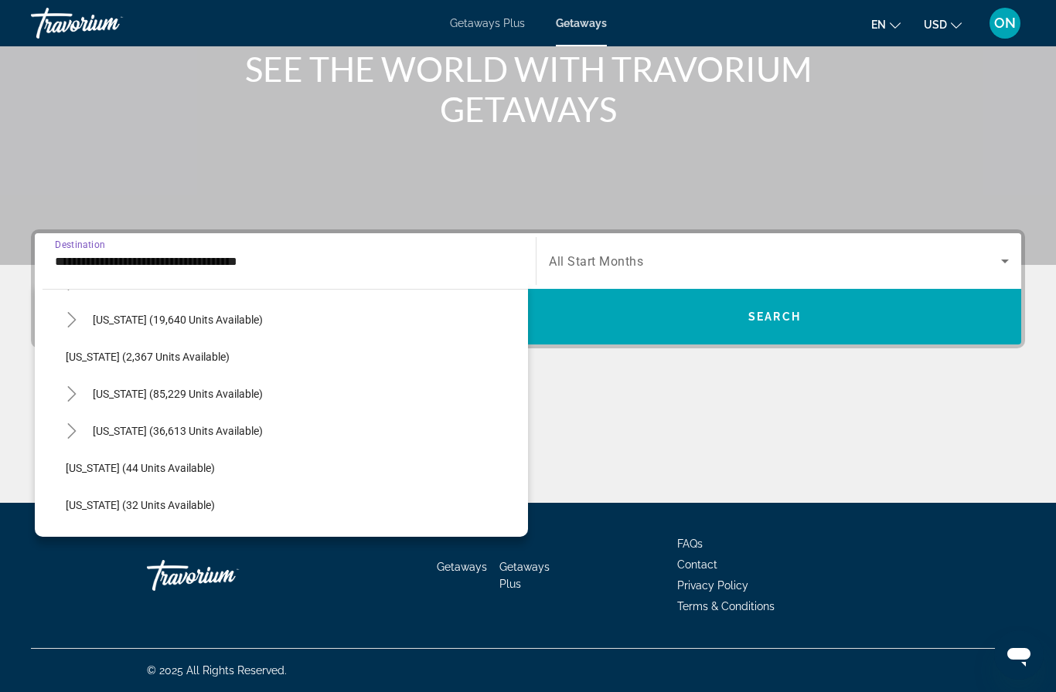
scroll to position [110, 0]
click at [203, 394] on span "[US_STATE] (85,229 units available)" at bounding box center [178, 392] width 170 height 12
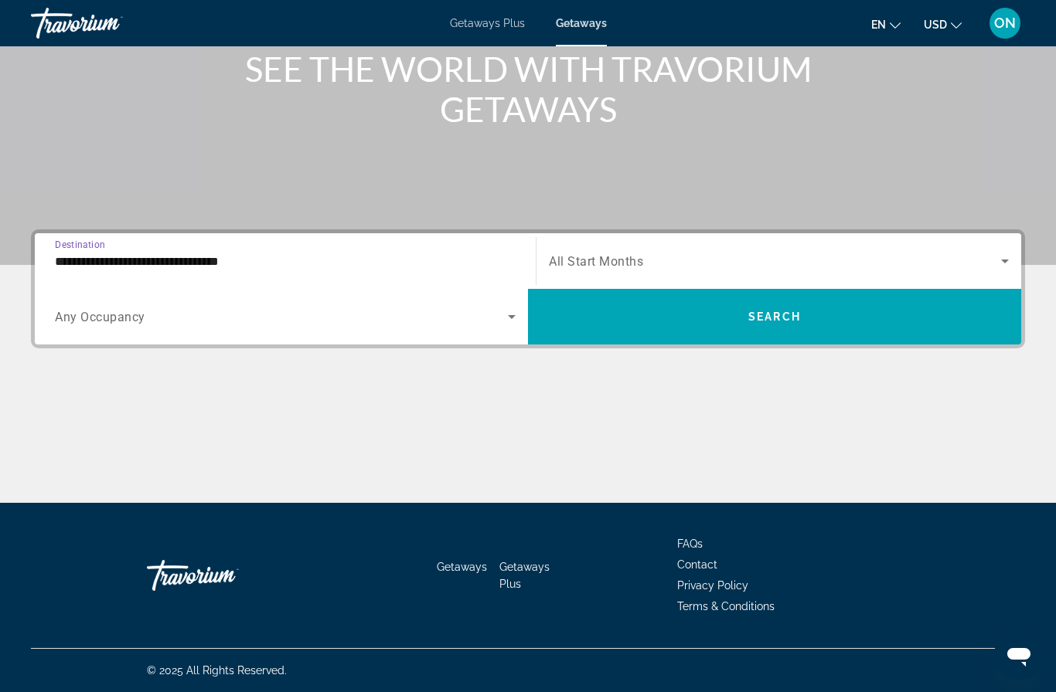
click at [164, 262] on input "**********" at bounding box center [285, 262] width 461 height 19
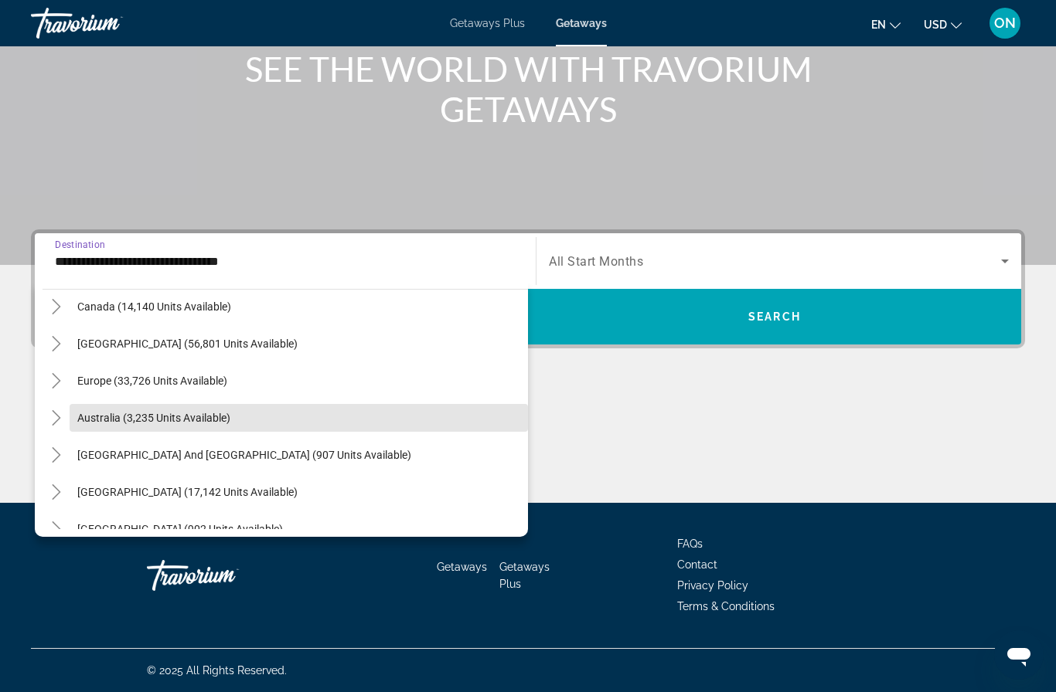
scroll to position [2050, 0]
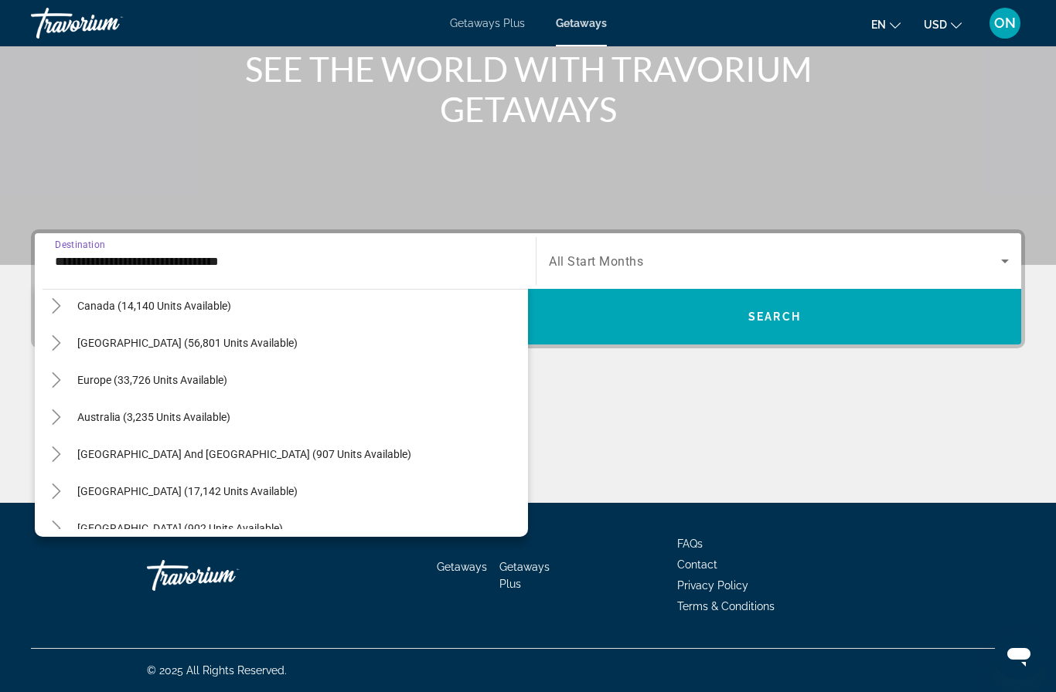
click at [188, 379] on span "Europe (33,726 units available)" at bounding box center [152, 380] width 150 height 12
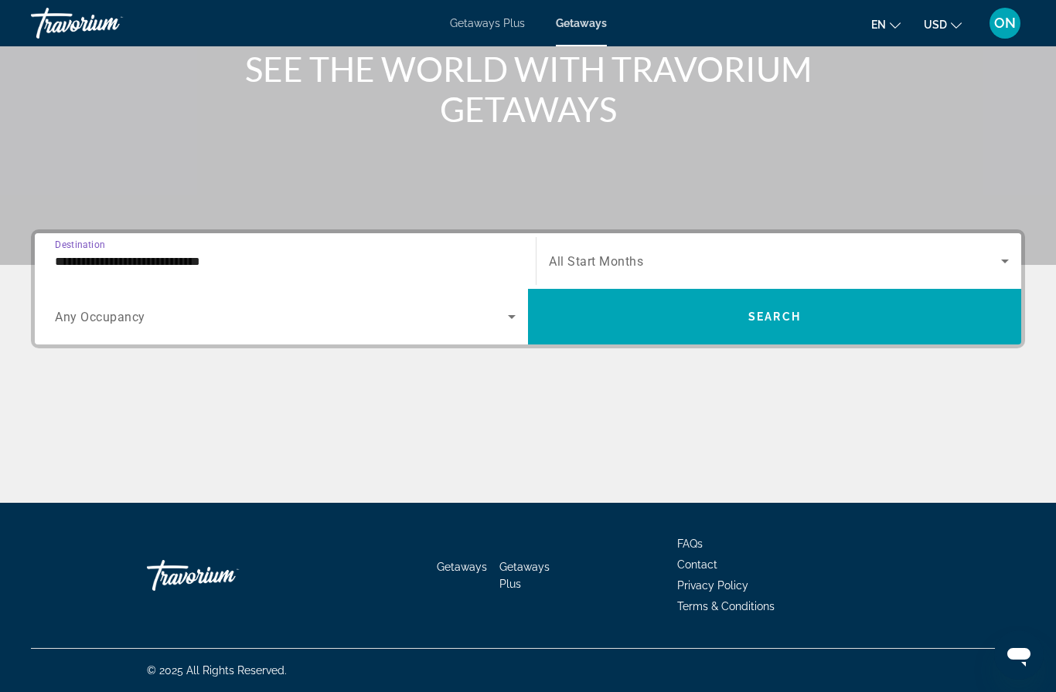
click at [189, 268] on input "**********" at bounding box center [285, 262] width 461 height 19
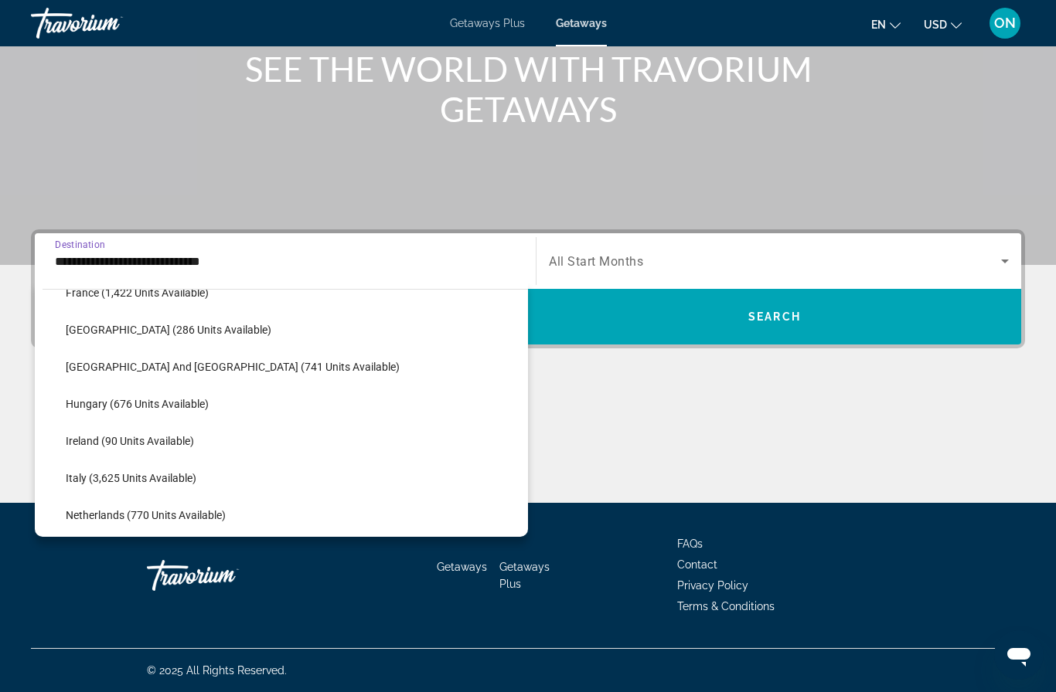
scroll to position [2354, 0]
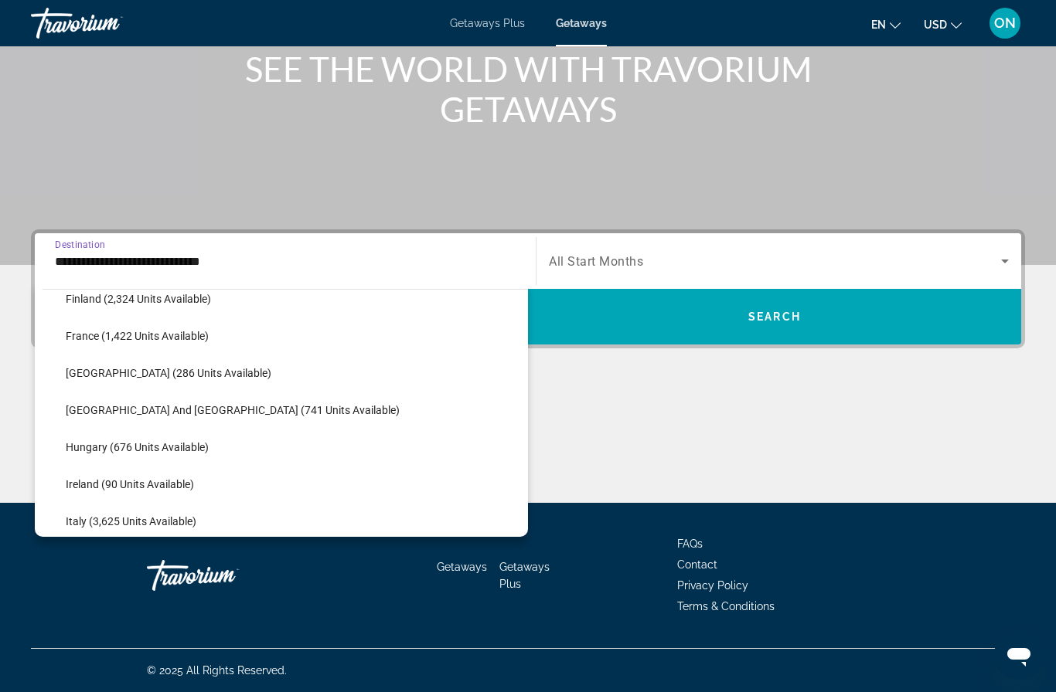
click at [172, 376] on span "[GEOGRAPHIC_DATA] (286 units available)" at bounding box center [169, 373] width 206 height 12
type input "**********"
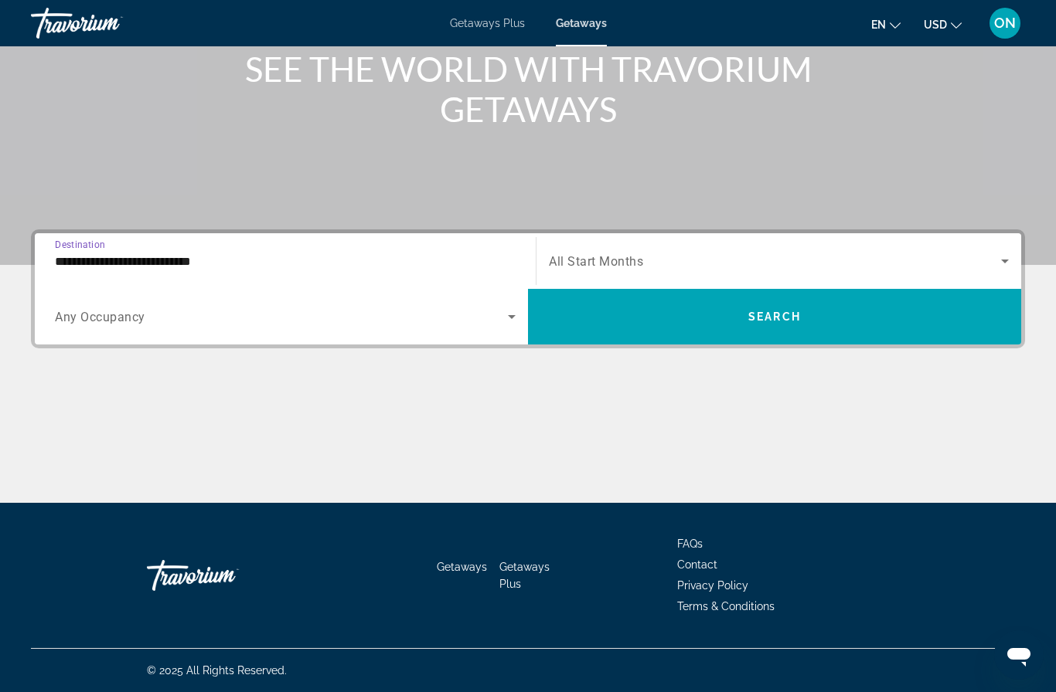
click at [621, 261] on span "All Start Months" at bounding box center [596, 261] width 94 height 15
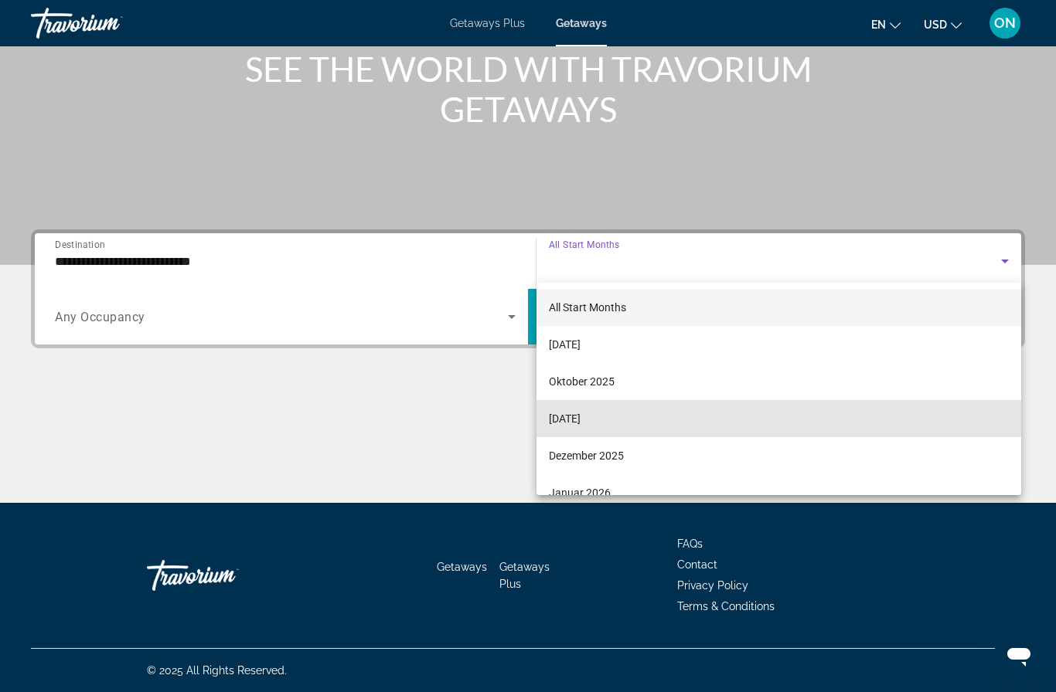
click at [580, 420] on span "[DATE]" at bounding box center [565, 419] width 32 height 19
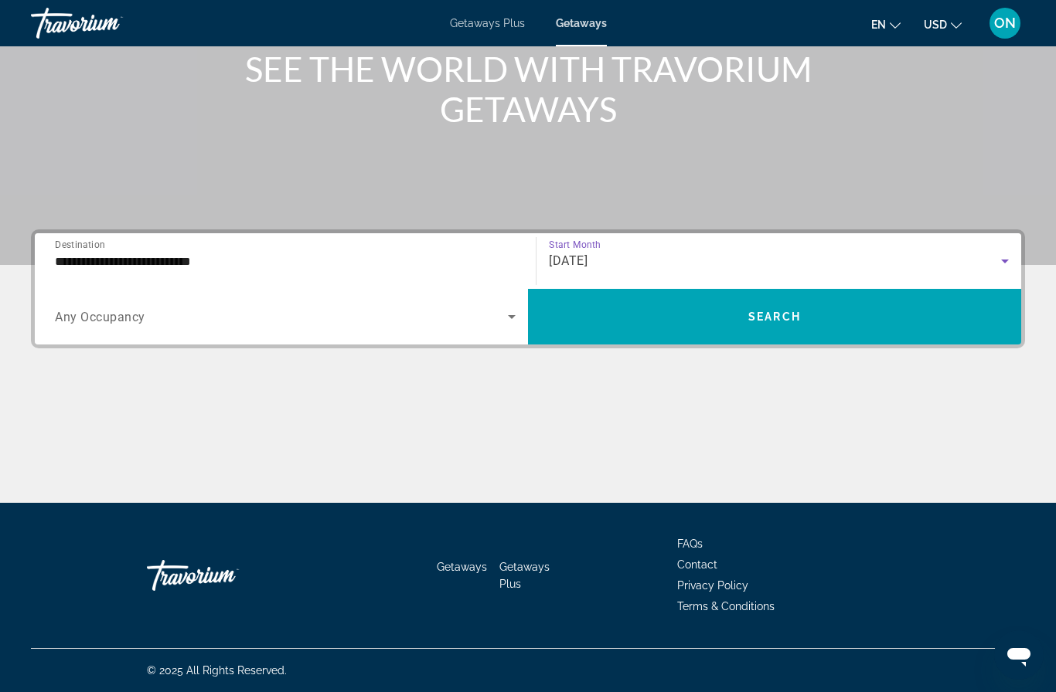
click at [224, 321] on span "Search widget" at bounding box center [281, 317] width 453 height 19
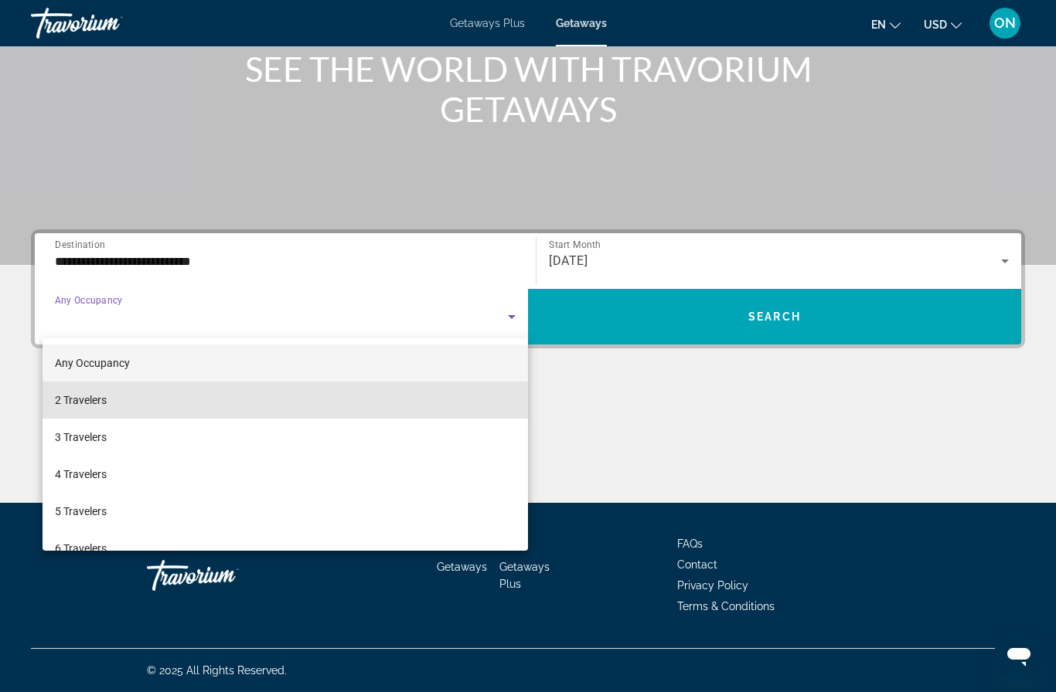
click at [154, 403] on mat-option "2 Travelers" at bounding box center [285, 400] width 485 height 37
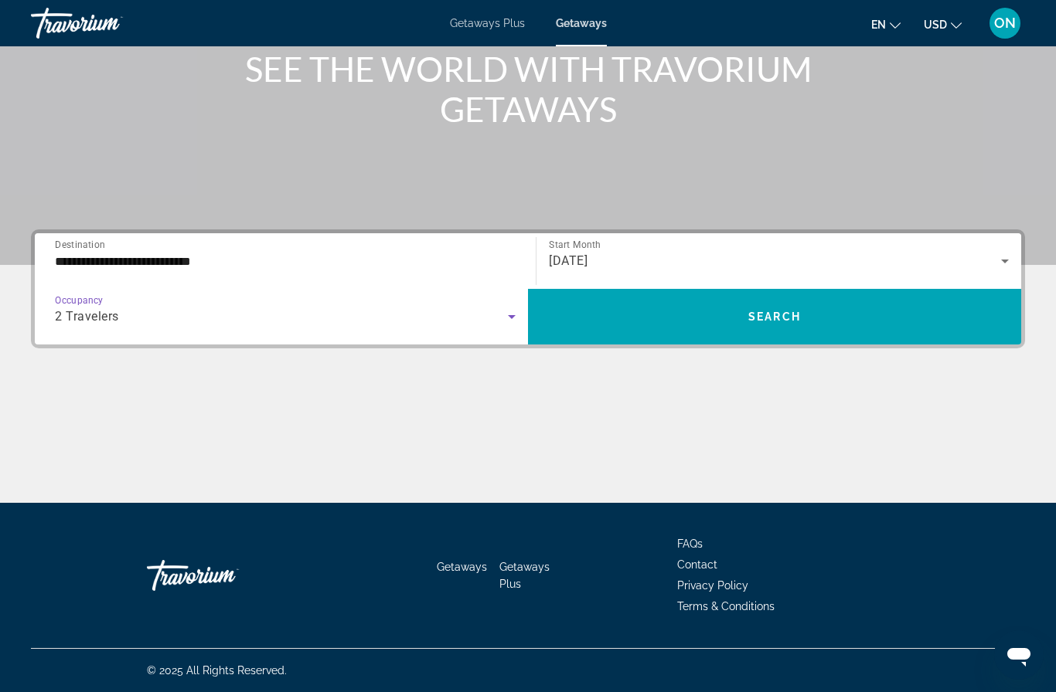
click at [760, 322] on span "Search" at bounding box center [774, 317] width 53 height 12
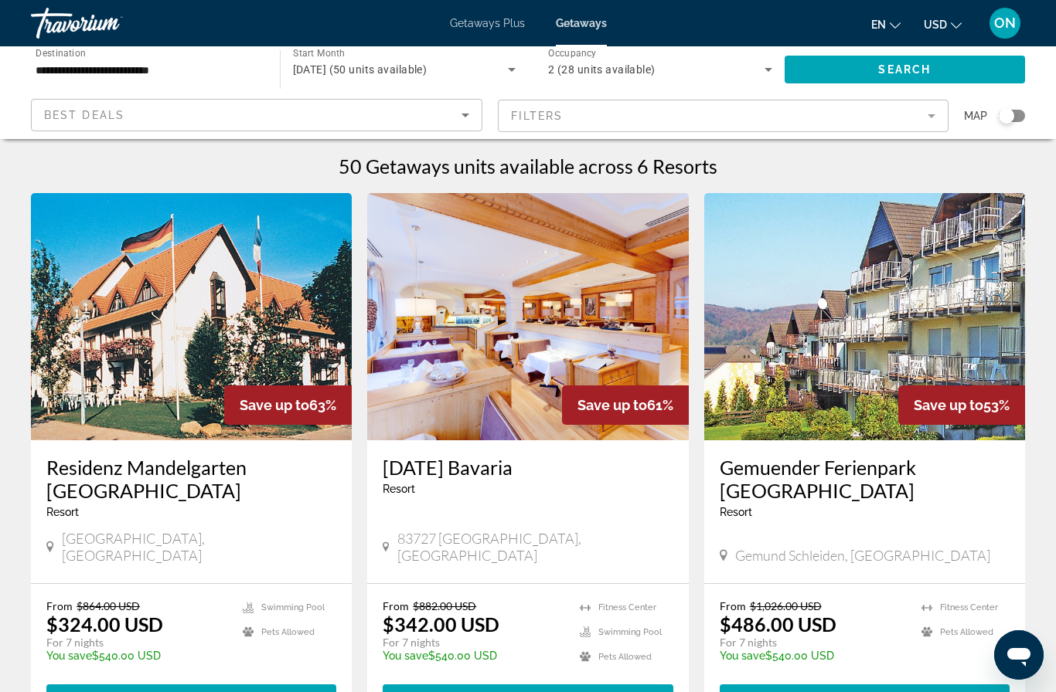
click at [181, 65] on input "**********" at bounding box center [148, 70] width 224 height 19
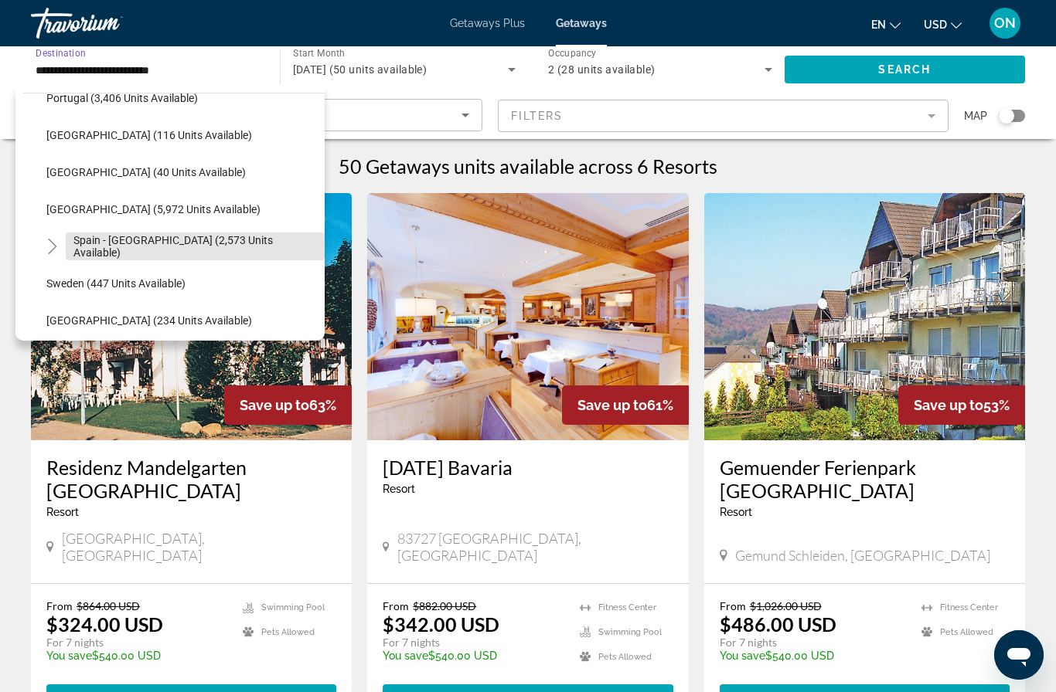
scroll to position [766, 0]
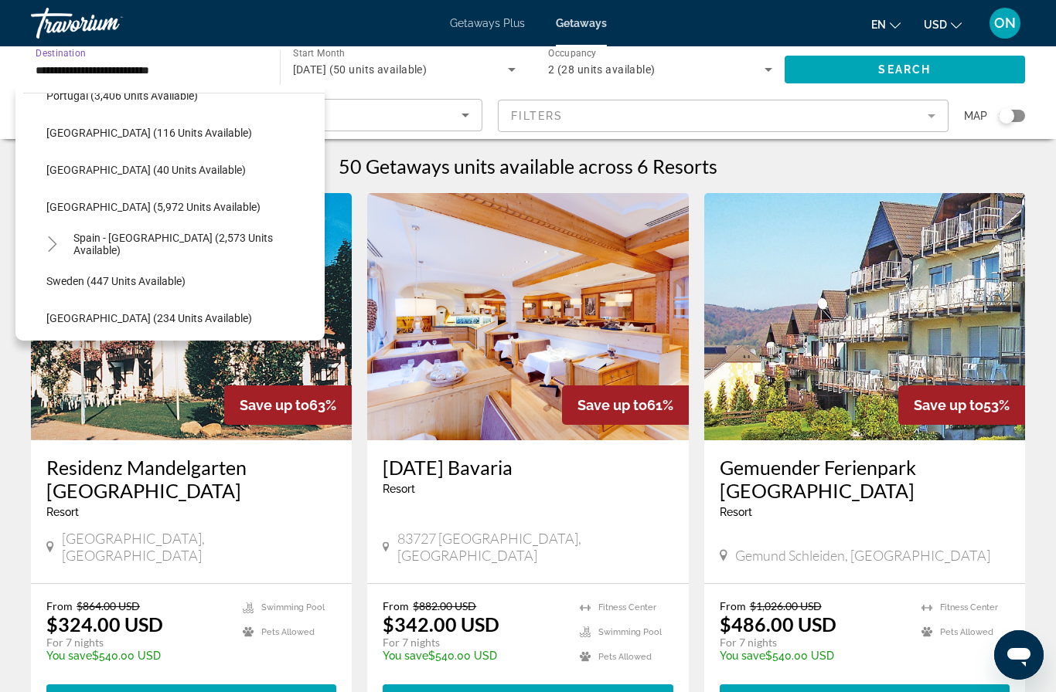
click at [235, 247] on span "Spain - [GEOGRAPHIC_DATA] (2,573 units available)" at bounding box center [194, 244] width 243 height 25
type input "**********"
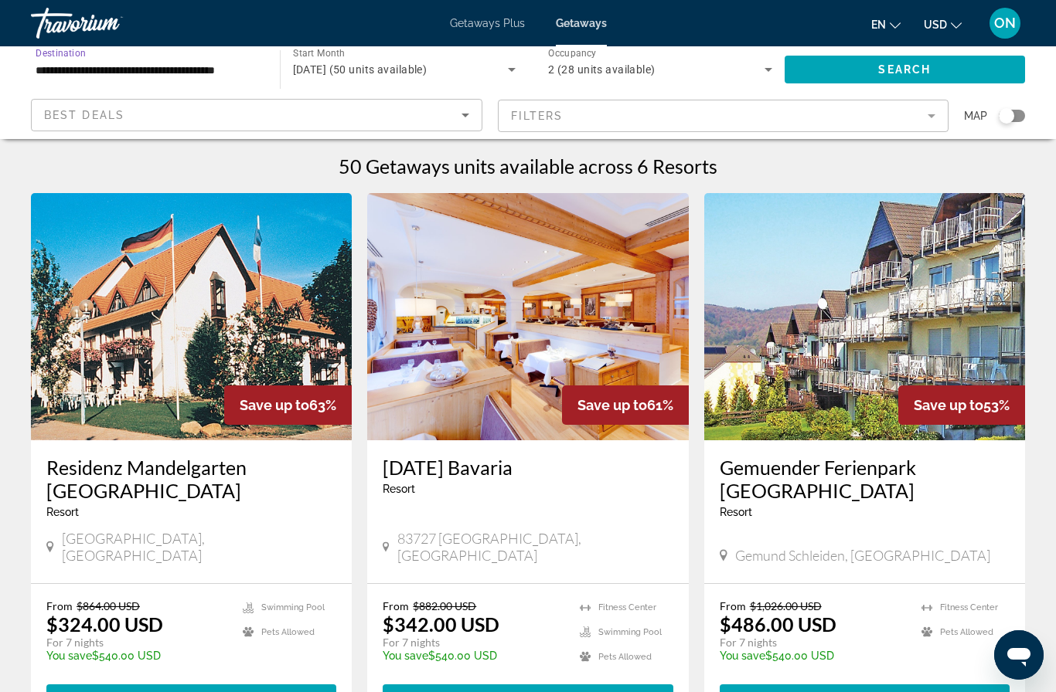
click at [922, 74] on span "Search" at bounding box center [904, 69] width 53 height 12
